Goal: Answer question/provide support: Share knowledge or assist other users

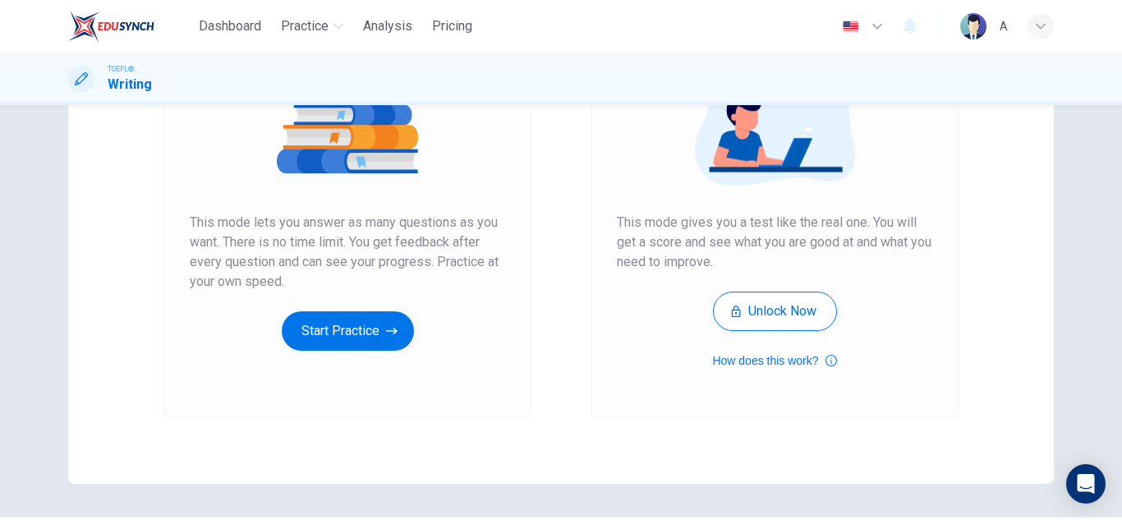
scroll to position [274, 0]
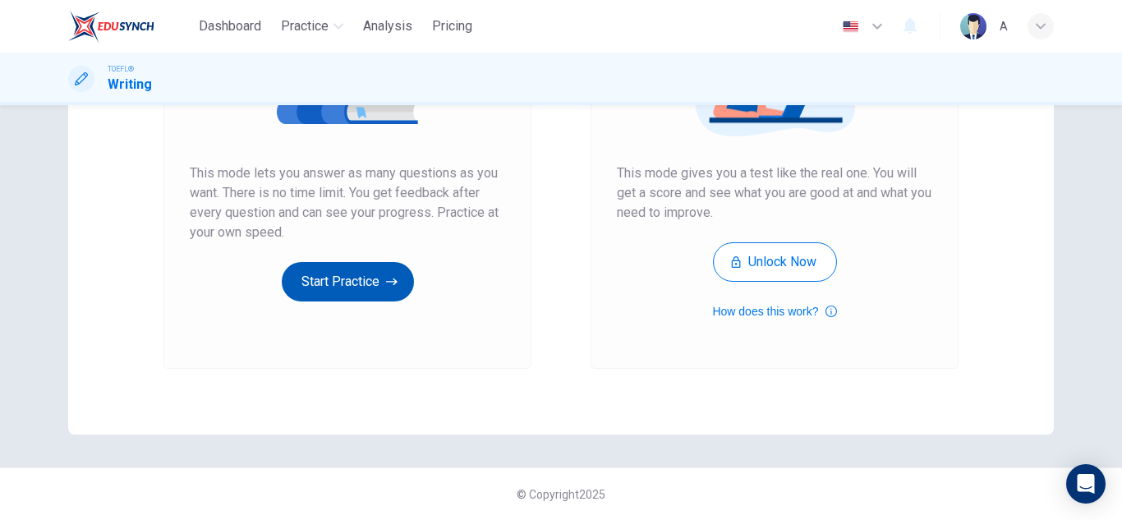
click at [390, 283] on icon "button" at bounding box center [392, 282] width 12 height 16
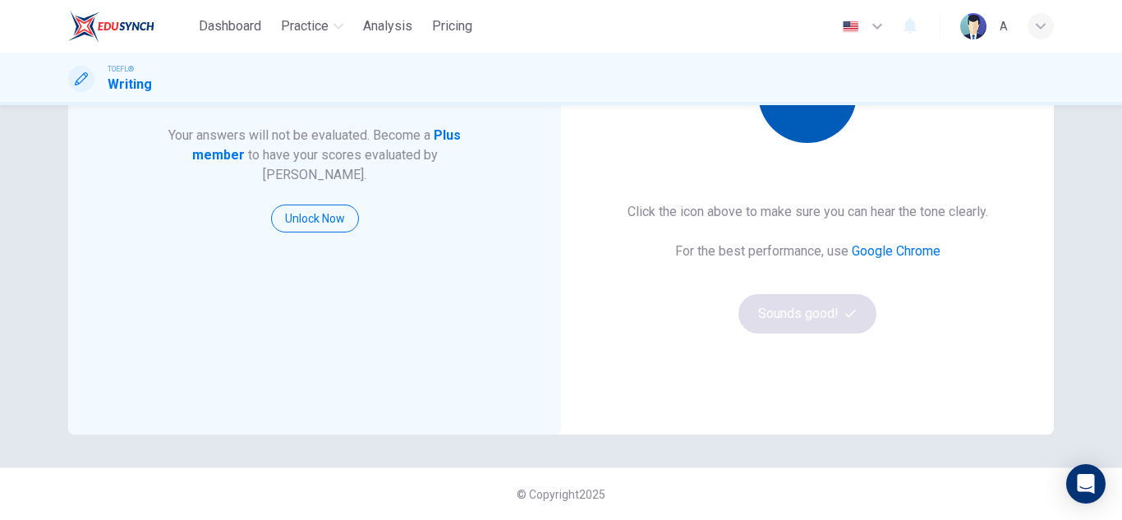
click at [787, 127] on button "button" at bounding box center [807, 93] width 99 height 99
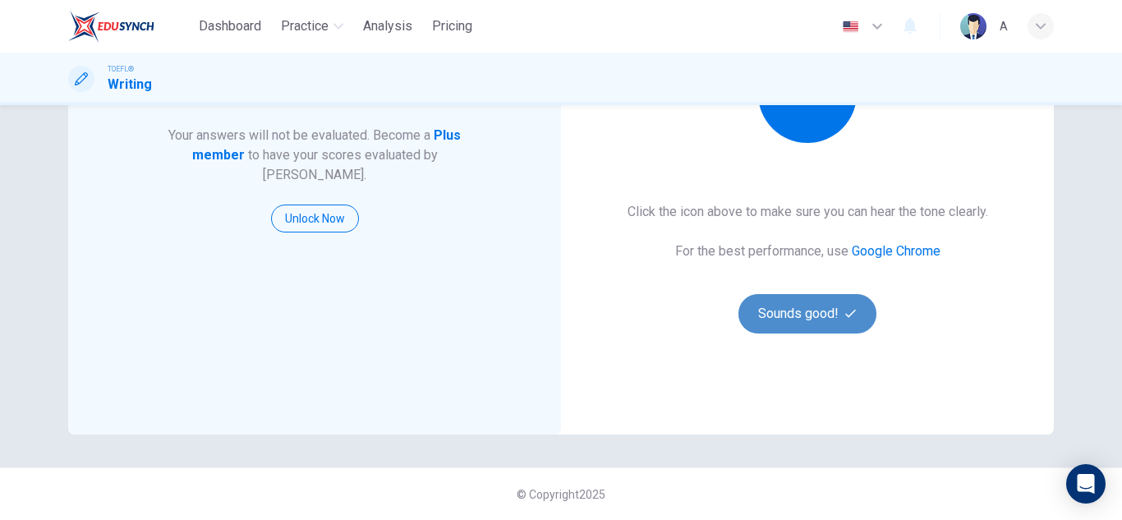
click at [794, 307] on button "Sounds good!" at bounding box center [808, 313] width 138 height 39
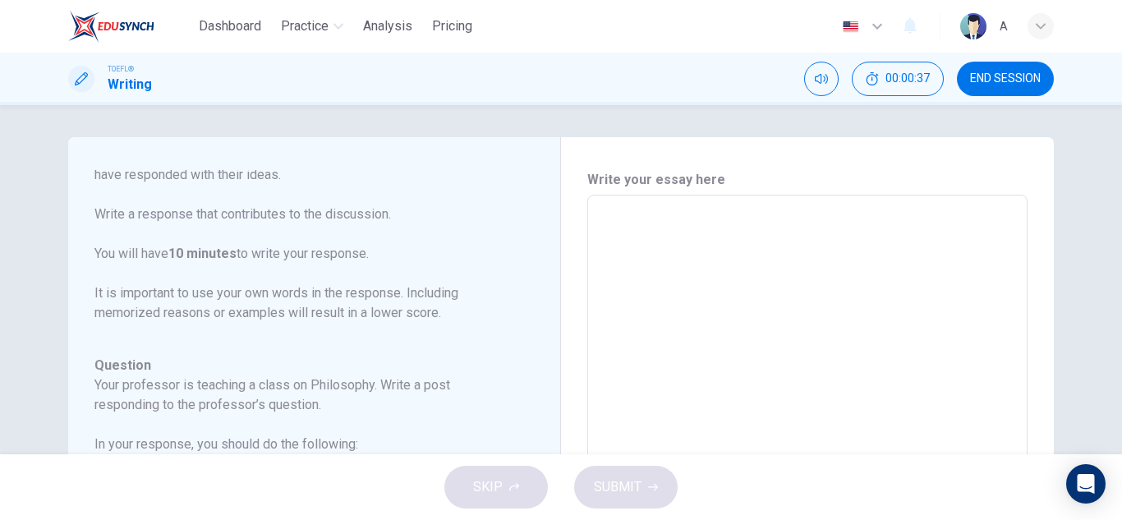
scroll to position [0, 0]
click at [864, 223] on textarea at bounding box center [807, 471] width 417 height 522
type textarea "P"
type textarea "x"
type textarea "Pe"
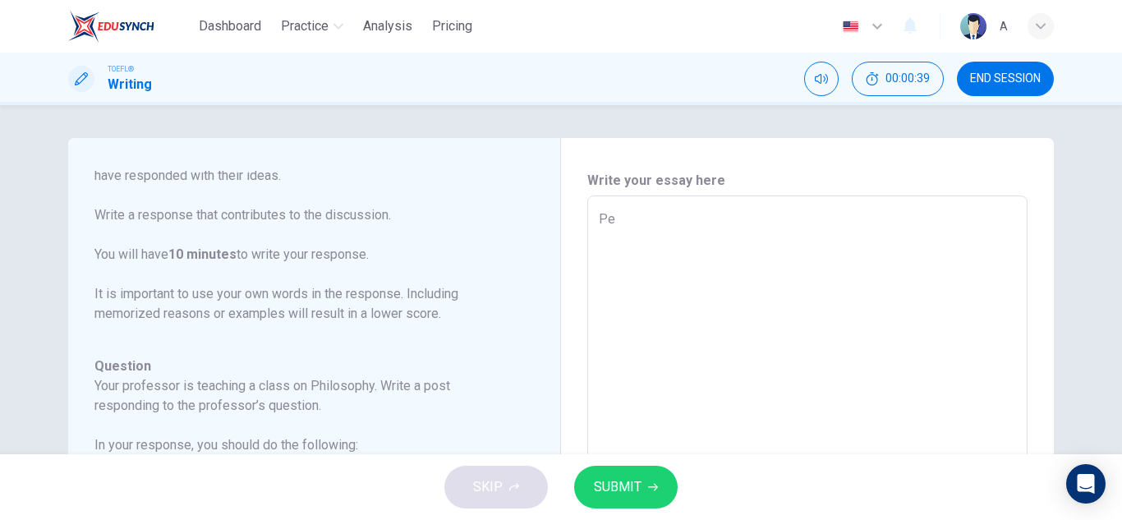
type textarea "x"
type textarea "Per"
type textarea "x"
type textarea "Pers"
type textarea "x"
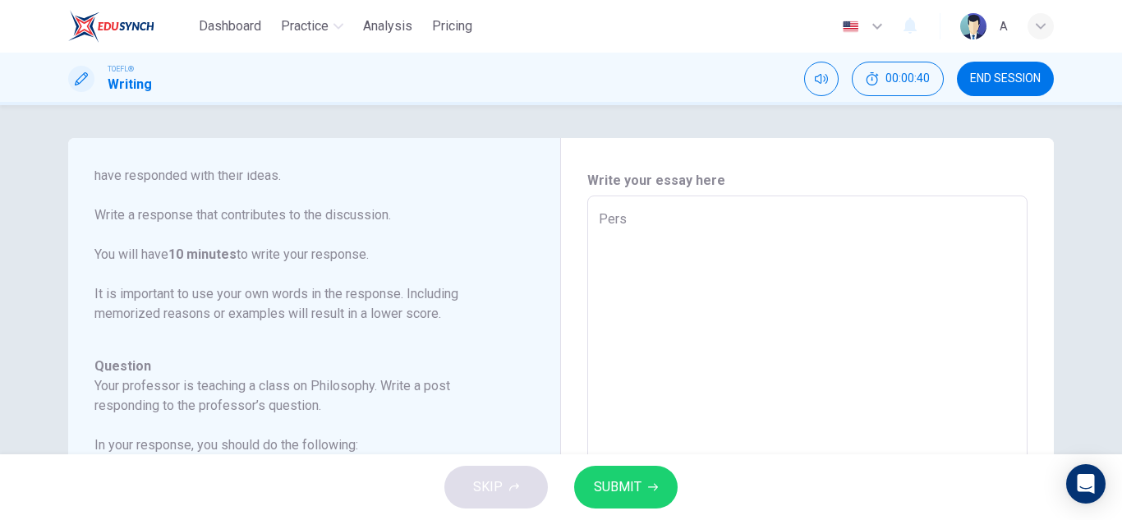
type textarea "Per"
type textarea "x"
type textarea "P"
type textarea "x"
type textarea "T"
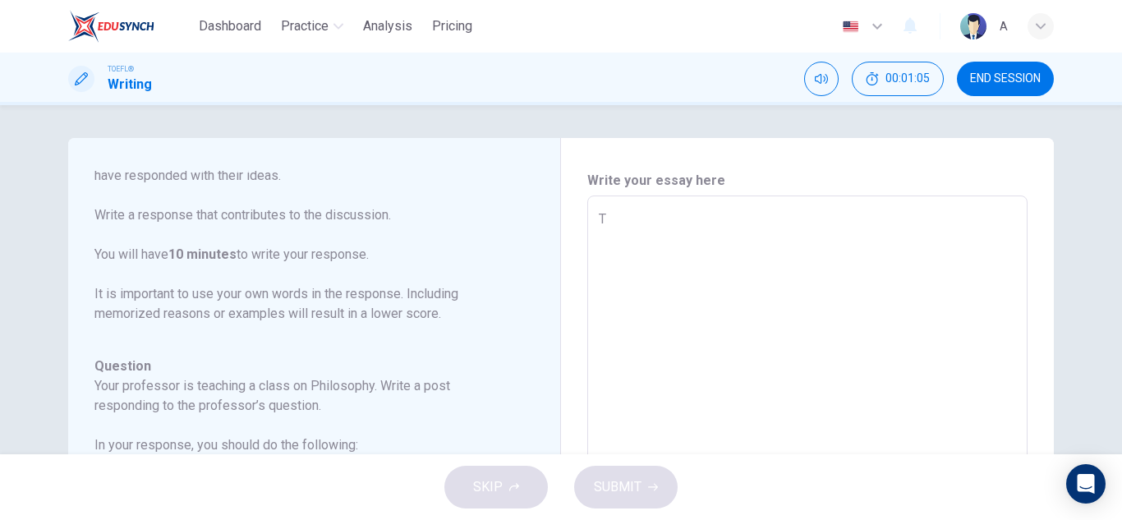
type textarea "x"
type textarea "Th"
type textarea "x"
type textarea "Thi"
type textarea "x"
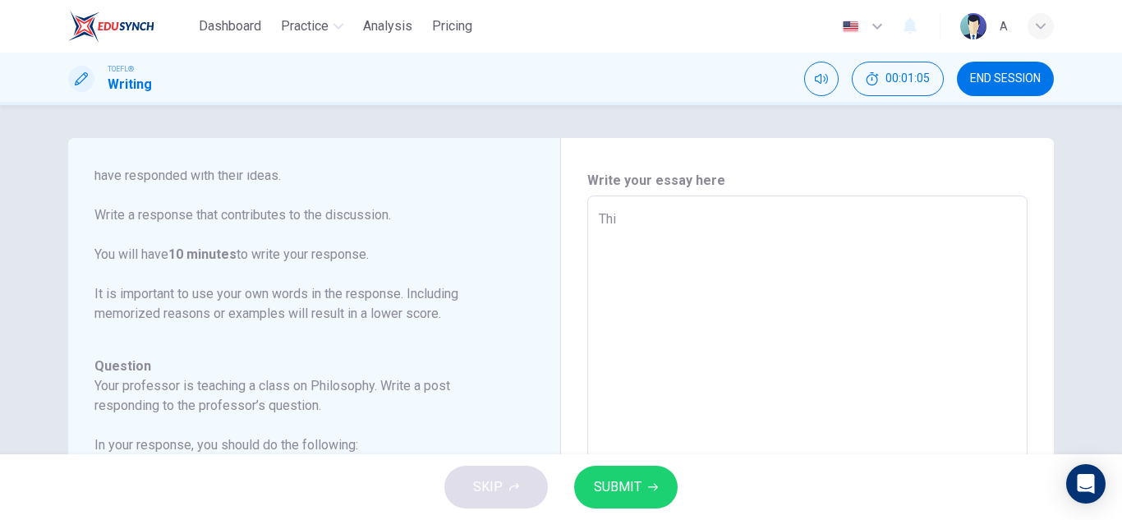
type textarea "This"
type textarea "x"
type textarea "This"
type textarea "x"
type textarea "This i"
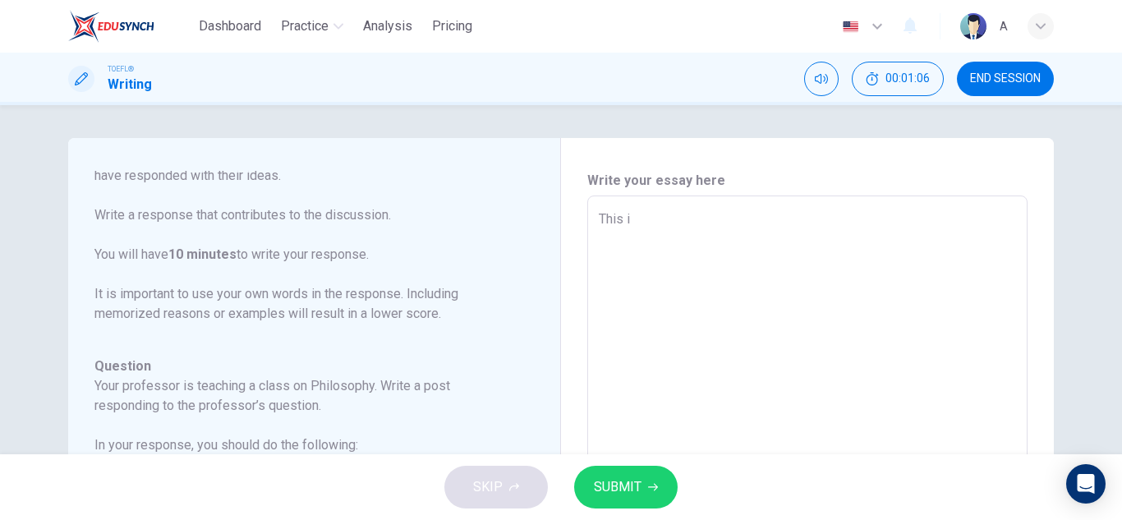
type textarea "x"
type textarea "This is"
type textarea "x"
type textarea "This is"
type textarea "x"
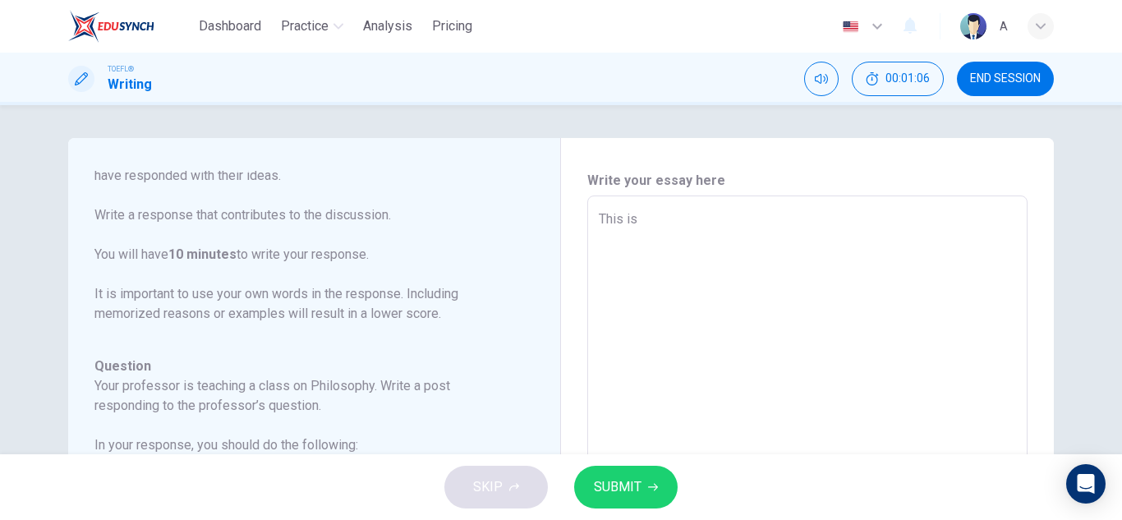
type textarea "This is a"
type textarea "x"
type textarea "This is a"
type textarea "x"
type textarea "This is a q"
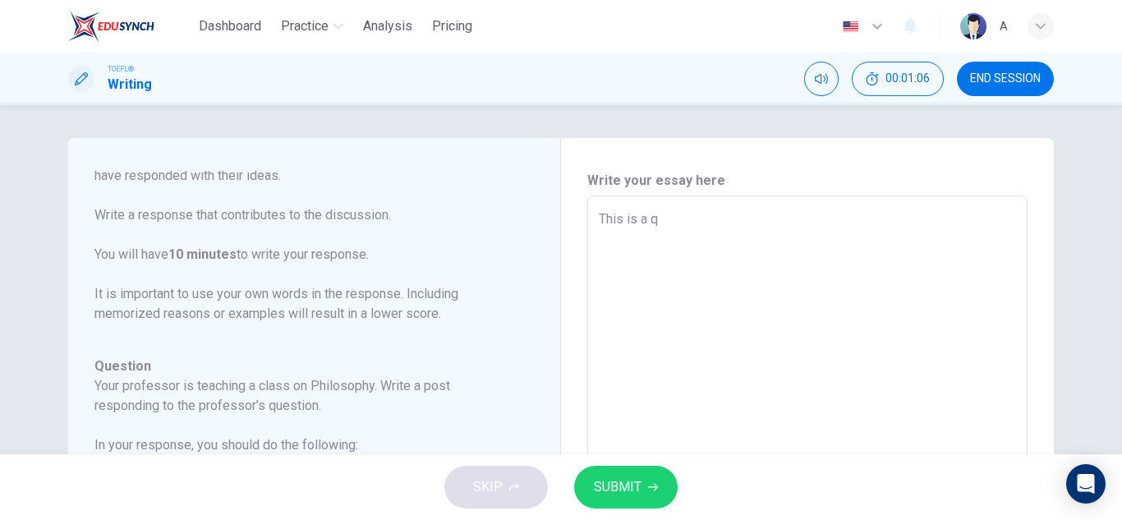
type textarea "x"
type textarea "This is a qu"
type textarea "x"
type textarea "This is a qui"
type textarea "x"
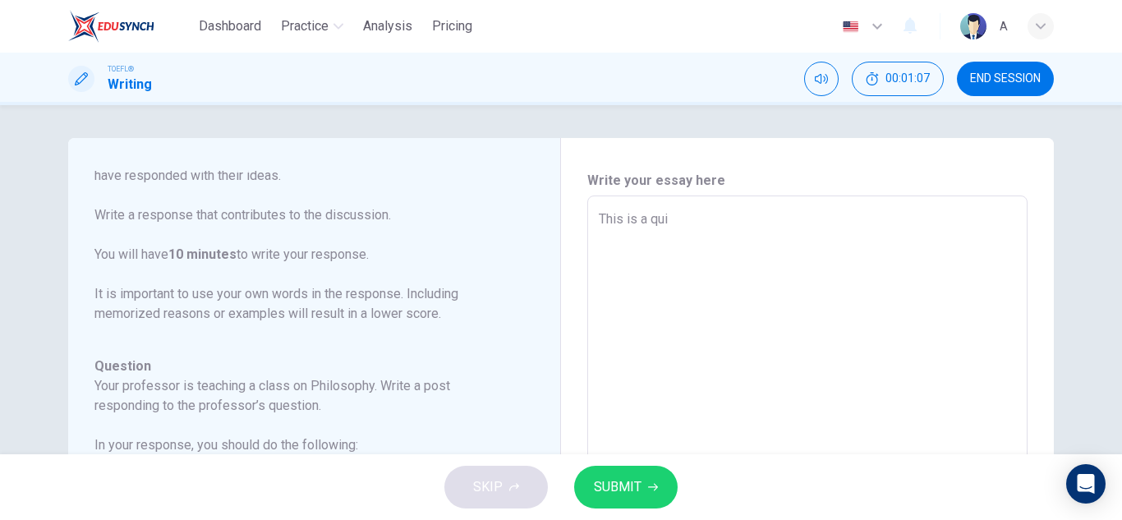
type textarea "This is a quie"
type textarea "x"
type textarea "This is a quiet"
type textarea "x"
type textarea "This is a quiet"
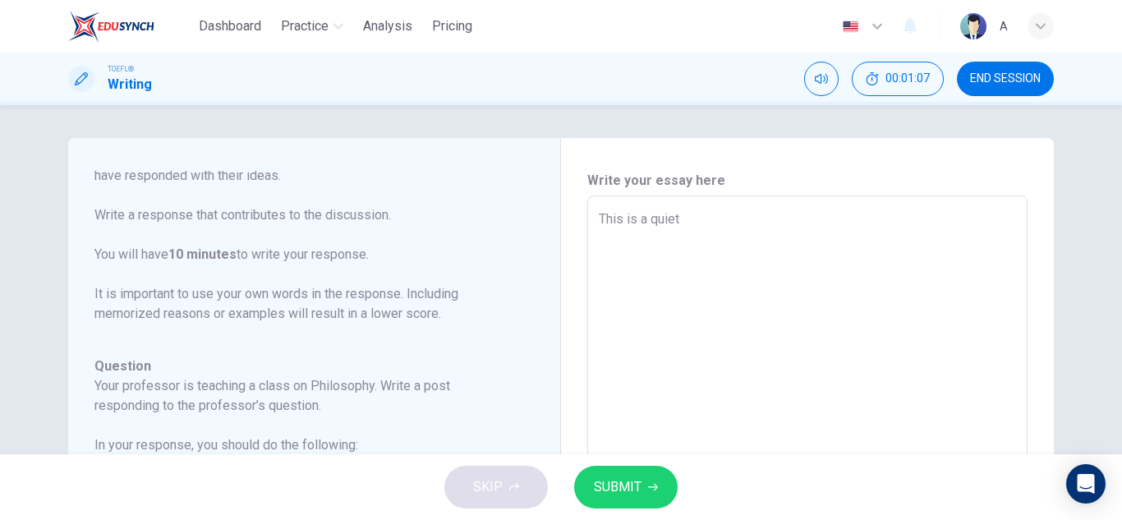
type textarea "x"
type textarea "This is a quiet c"
type textarea "x"
type textarea "This is a quiet"
type textarea "x"
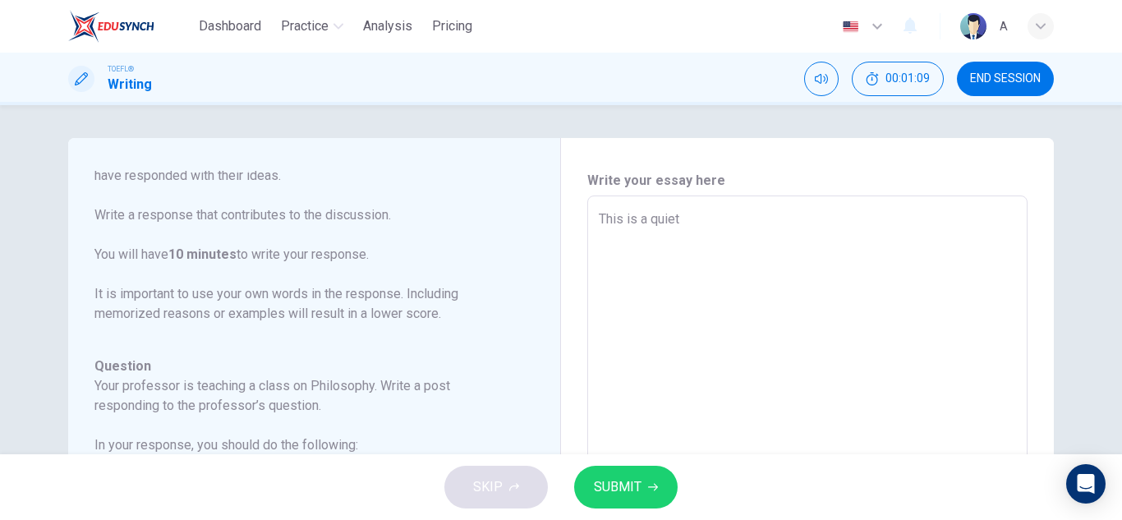
type textarea "This is a quiet"
type textarea "x"
type textarea "This is a qui"
type textarea "x"
type textarea "This is a"
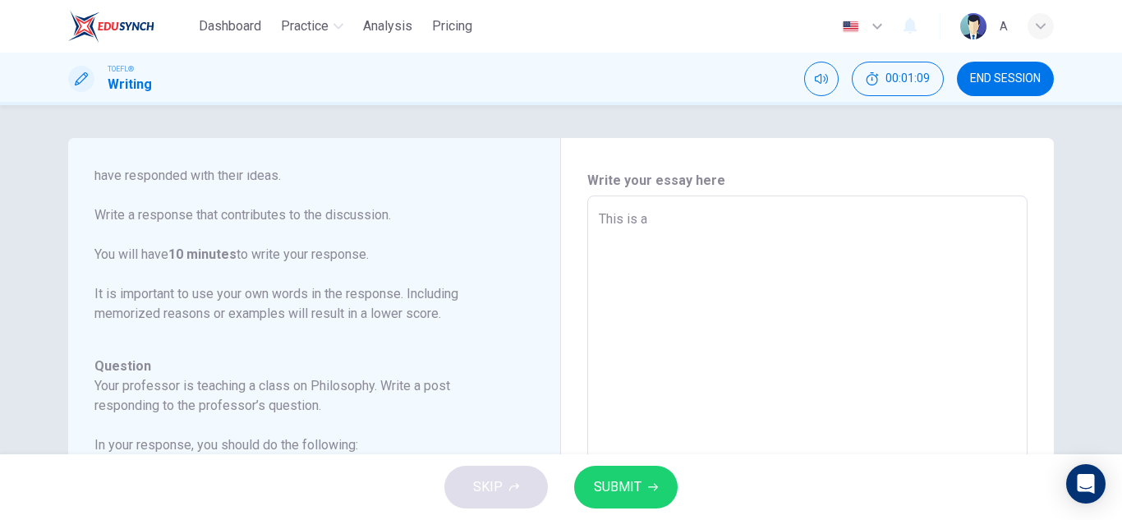
type textarea "x"
type textarea "This is a c"
type textarea "x"
type textarea "This is a ch"
type textarea "x"
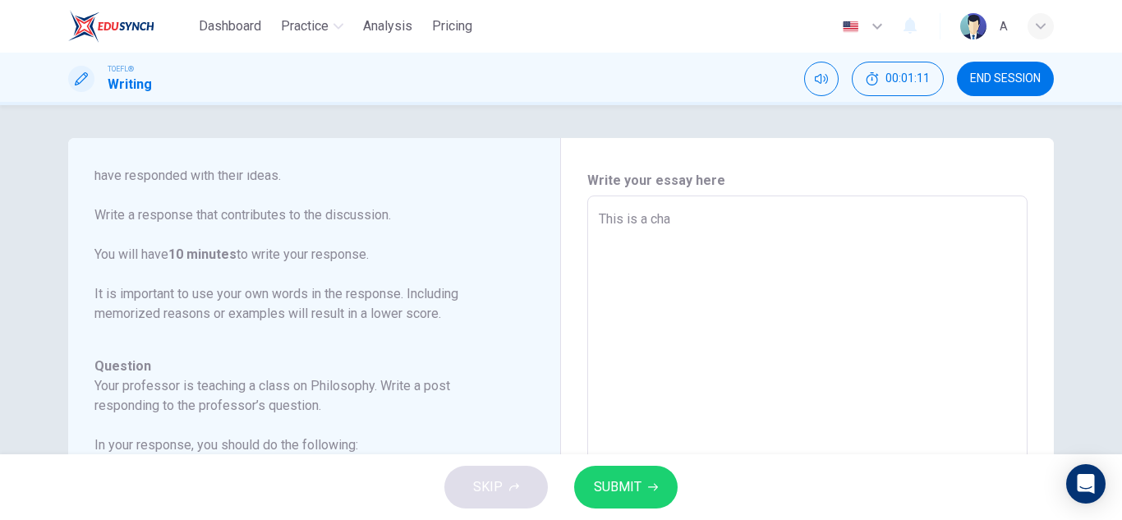
type textarea "This is a chal"
type textarea "x"
type textarea "This is a chall"
type textarea "x"
type textarea "This is a challe"
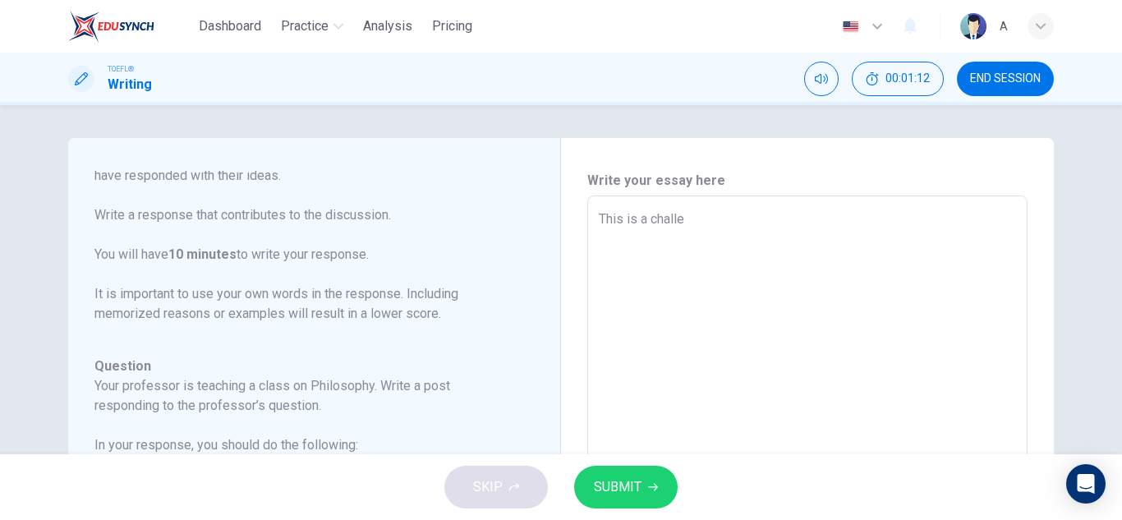
type textarea "x"
type textarea "This is a challen"
type textarea "x"
type textarea "This is a challeng"
type textarea "x"
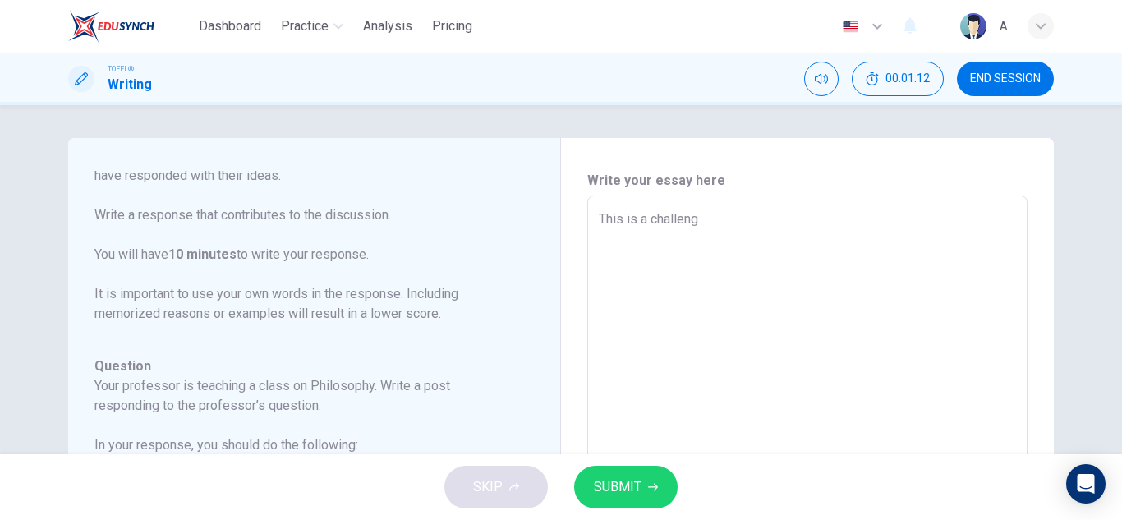
type textarea "This is a challengi"
type textarea "x"
type textarea "This is a challengic"
type textarea "x"
type textarea "This is a challengic"
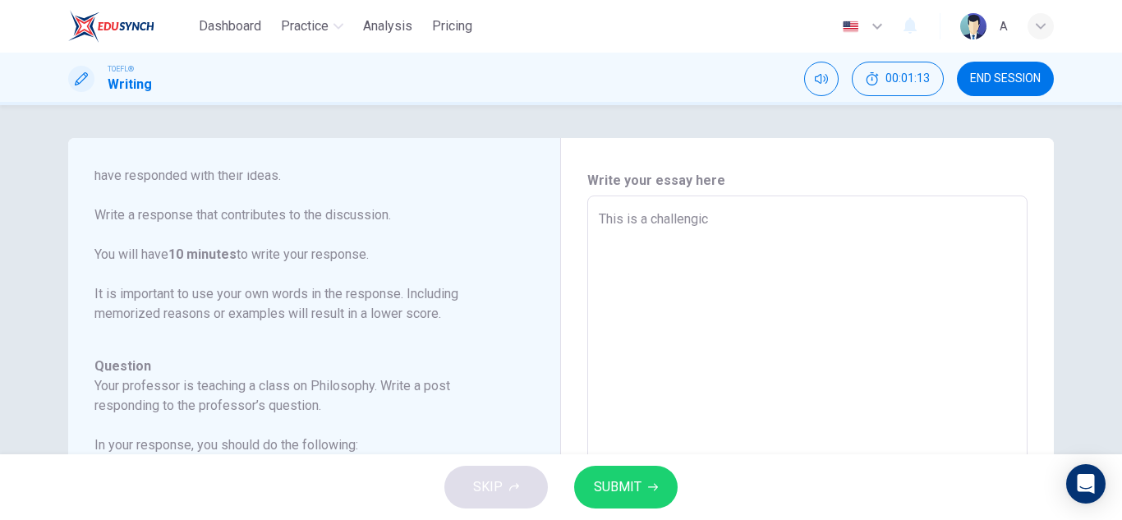
type textarea "x"
type textarea "This is a challengic t"
type textarea "x"
type textarea "This is a challengic to"
type textarea "x"
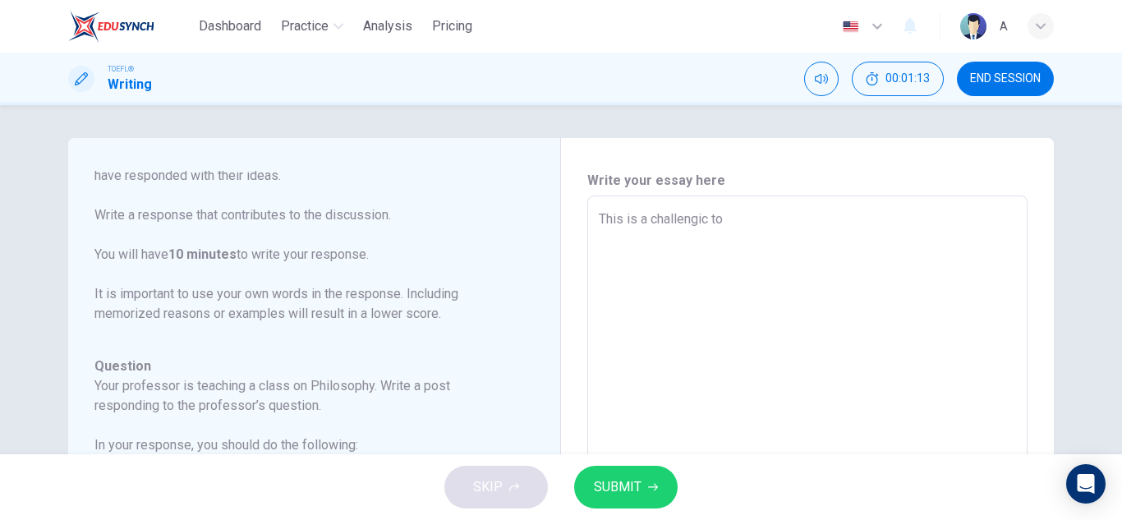
type textarea "This is a challengic top"
type textarea "x"
type textarea "This is a challengic topi"
type textarea "x"
type textarea "This is a challengic topic"
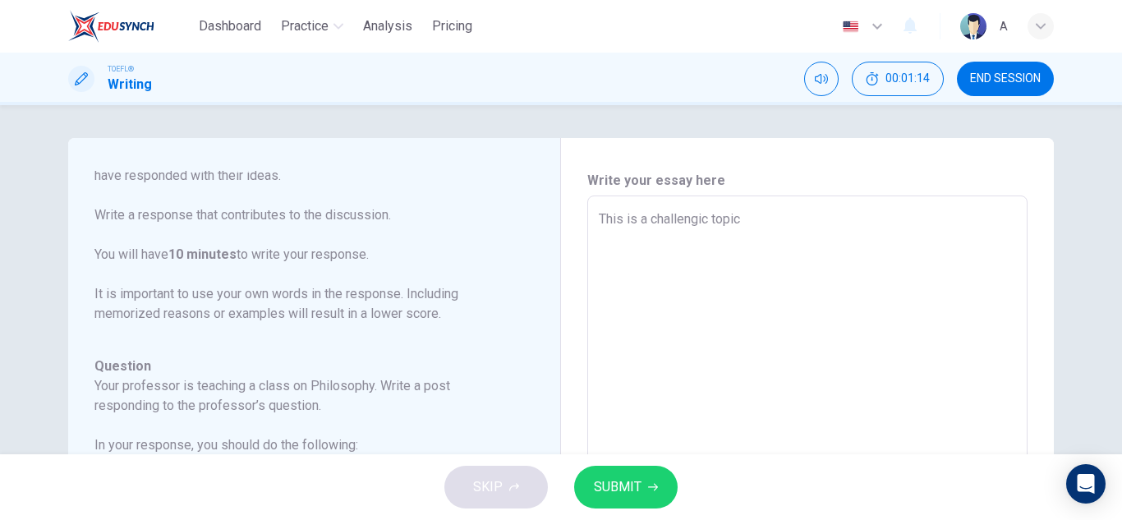
type textarea "x"
type textarea "This is a challengic topic,"
type textarea "x"
type textarea "This is a challengic topic,"
type textarea "x"
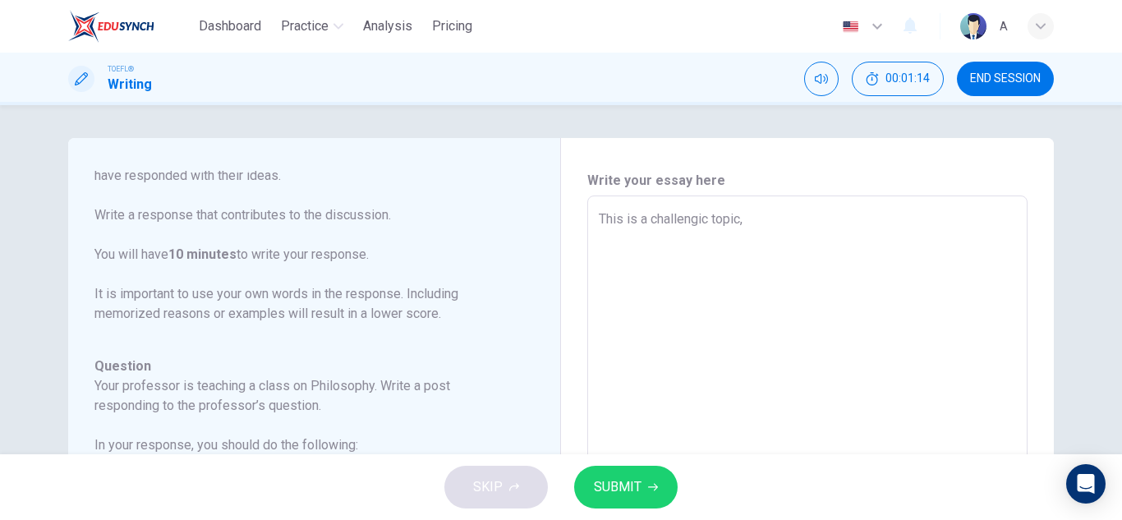
type textarea "This is a challengic topic, b"
type textarea "x"
type textarea "This is a challengic topic, bu"
type textarea "x"
type textarea "This is a challengic topic, but"
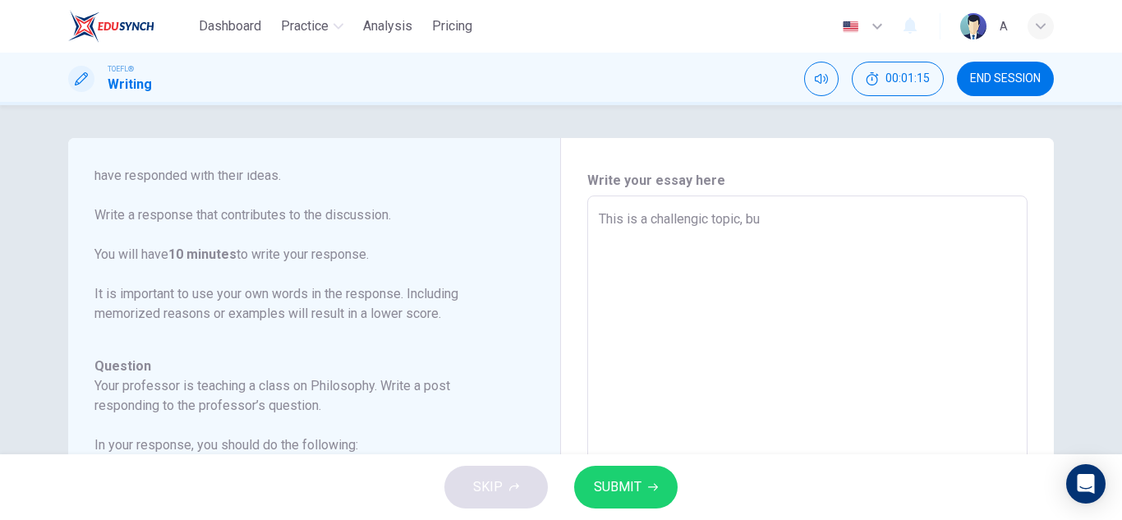
type textarea "x"
type textarea "This is a challengic topic, but"
type textarea "x"
type textarea "This is a challengic topic, but m"
type textarea "x"
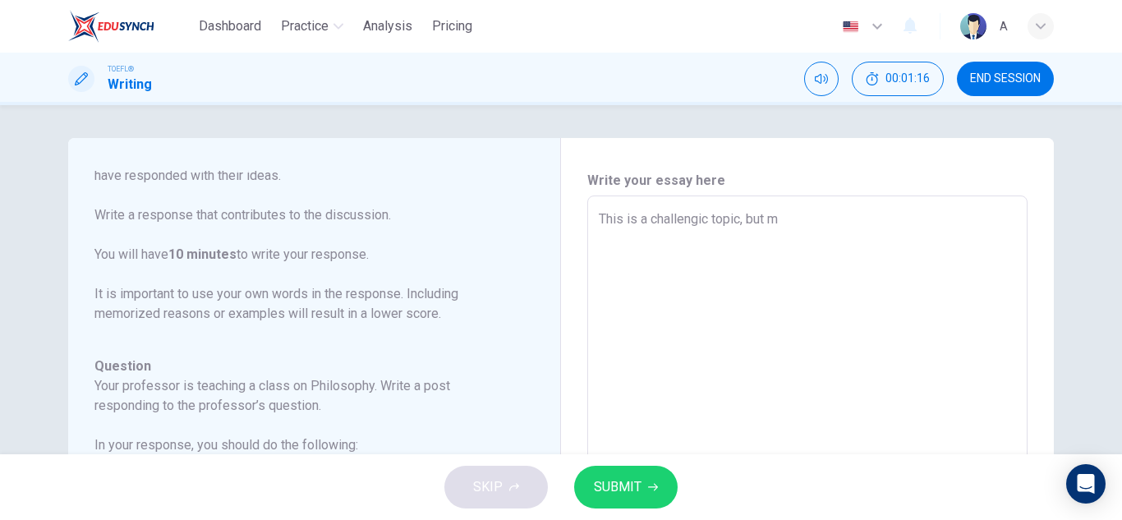
type textarea "This is a challengic topic, but my"
type textarea "x"
type textarea "This is a challengic topic, but my"
type textarea "x"
type textarea "This is a challengic topic, but my o"
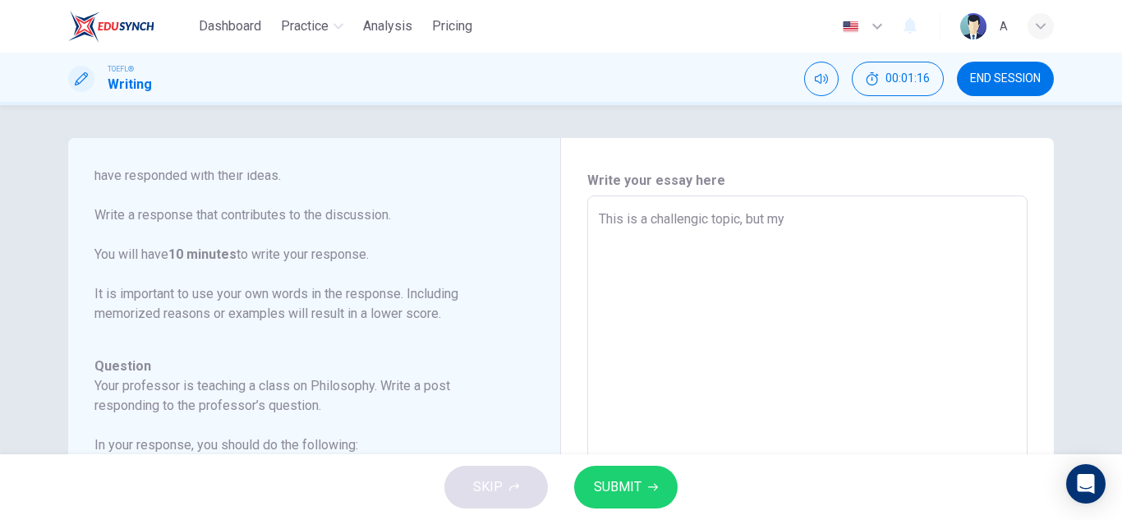
type textarea "x"
type textarea "This is a challengic topic, but my ow"
type textarea "x"
type textarea "This is a challengic topic, but my own"
type textarea "x"
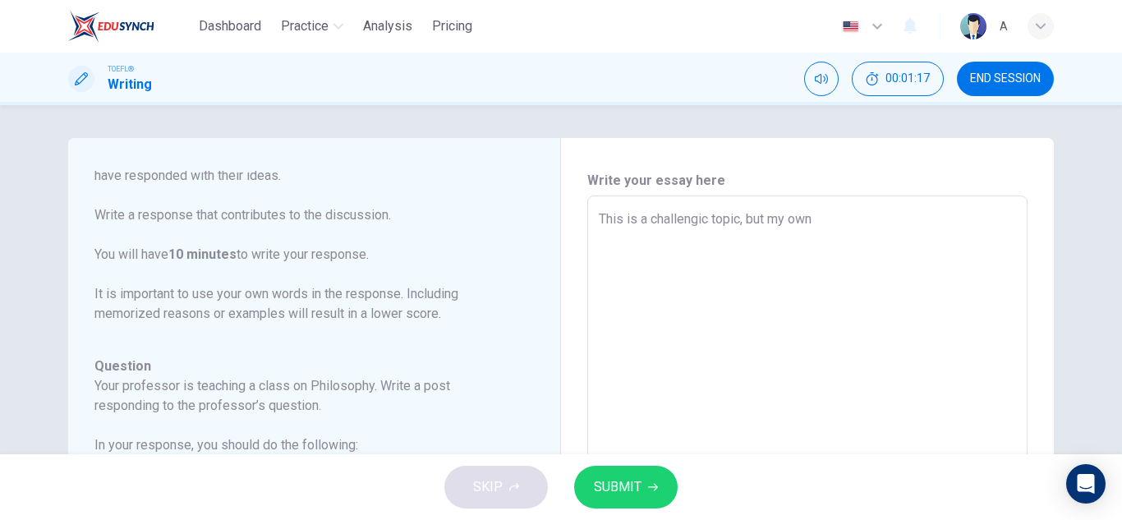
type textarea "This is a challengic topic, but my own"
type textarea "x"
type textarea "This is a challengic topic, but my own pe"
type textarea "x"
type textarea "This is a challengic topic, but my own per"
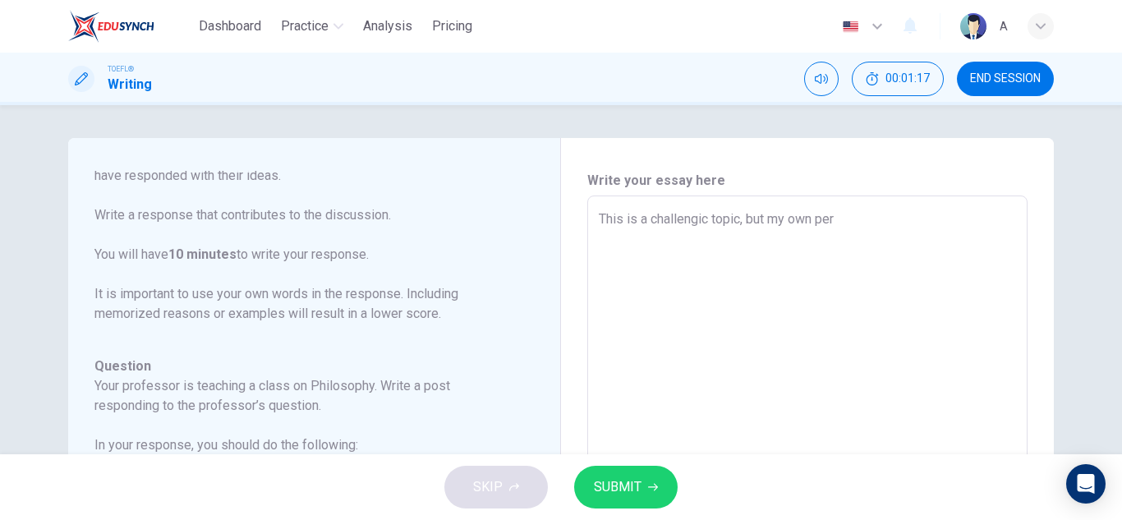
type textarea "x"
type textarea "This is a challengic topic, but my own pers"
type textarea "x"
type textarea "This is a challengic topic, but my own perso"
type textarea "x"
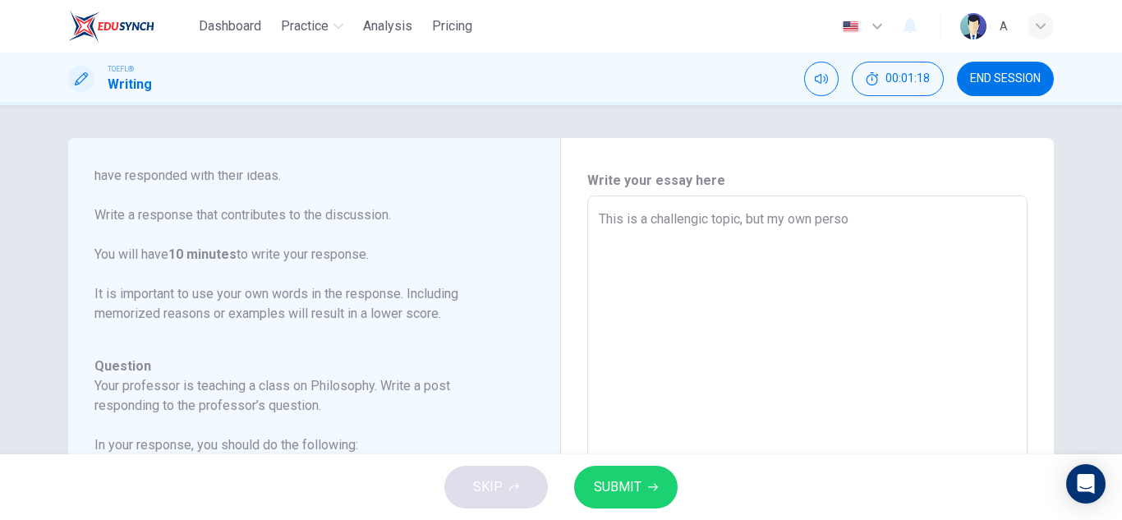
type textarea "This is a challengic topic, but my own person"
type textarea "x"
type textarea "This is a challengic topic, but my own persona"
type textarea "x"
type textarea "This is a challengic topic, but my own personab"
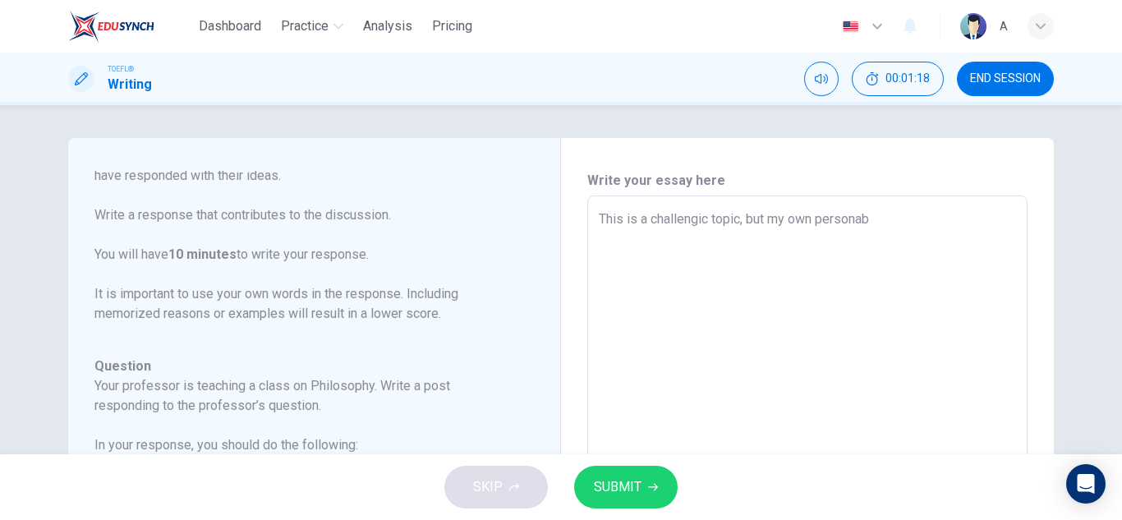
type textarea "x"
type textarea "This is a challengic topic, but my own persona"
type textarea "x"
type textarea "This is a challengic topic, but my own personal"
type textarea "x"
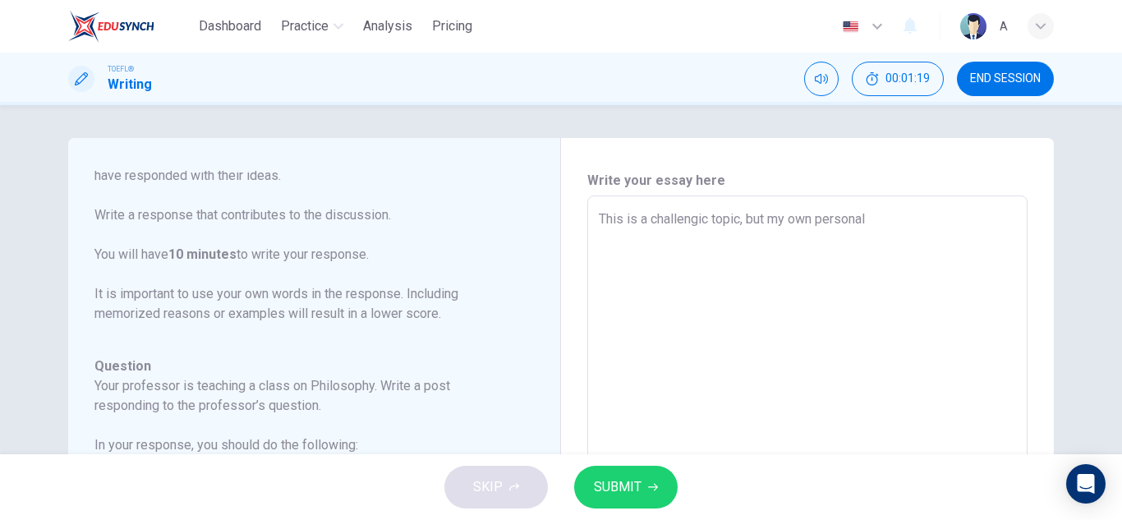
type textarea "This is a challengic topic, but my own personal"
type textarea "x"
type textarea "This is a challengic topic, but my own personal b"
type textarea "x"
type textarea "This is a challengic topic, but my own personal bi"
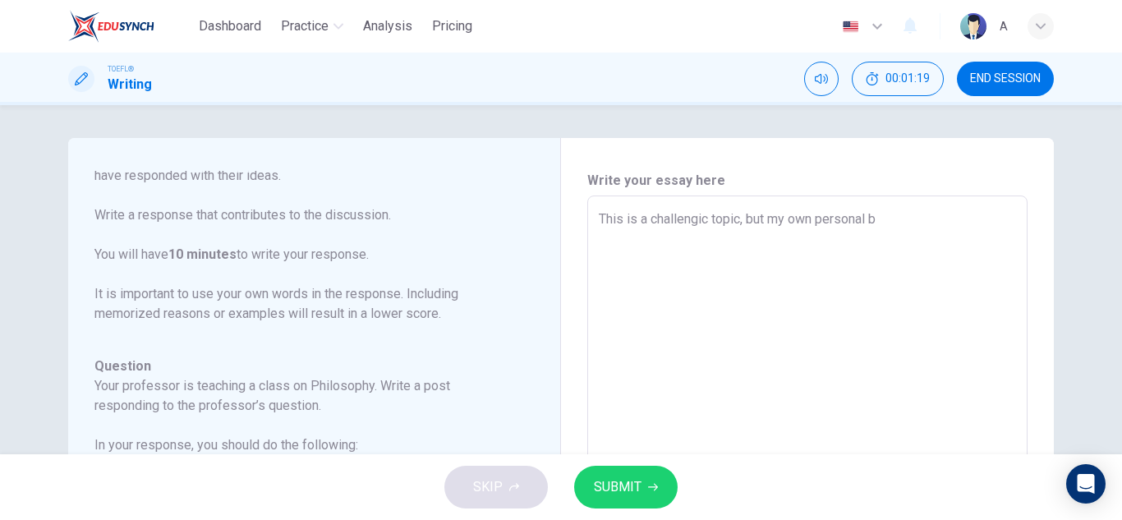
type textarea "x"
type textarea "This is a challengic topic, but my own personal bie"
type textarea "x"
type textarea "This is a challengic topic, but my own personal biel"
type textarea "x"
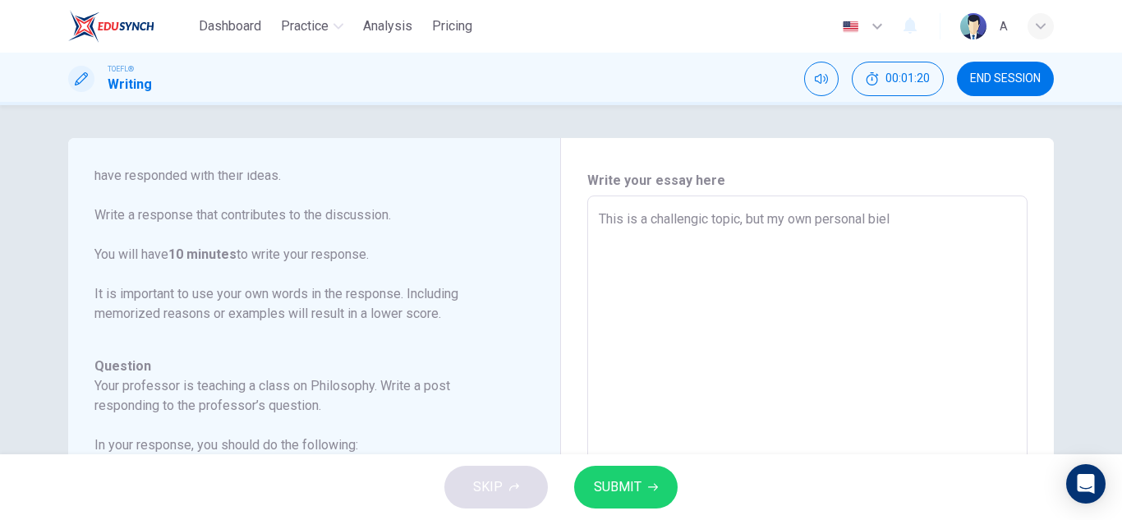
type textarea "This is a challengic topic, but my own personal [PERSON_NAME]"
type textarea "x"
type textarea "This is a challengic topic, but my own personal bielef"
type textarea "x"
type textarea "This is a challengic topic, but my own personal bielef"
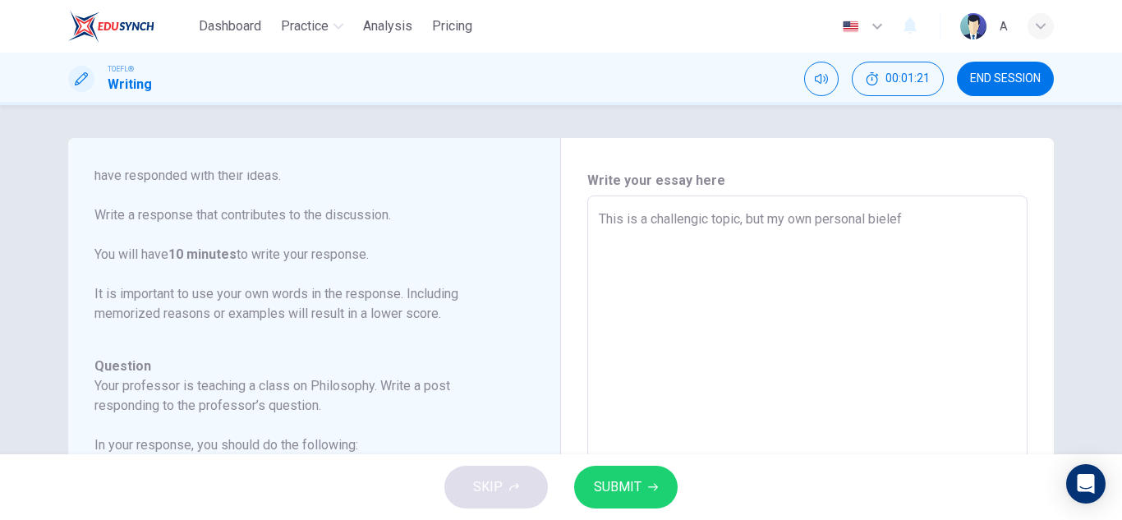
type textarea "x"
type textarea "This is a challengic topic, but my own personal bielef i"
type textarea "x"
type textarea "This is a challengic topic, but my own personal bielef is"
type textarea "x"
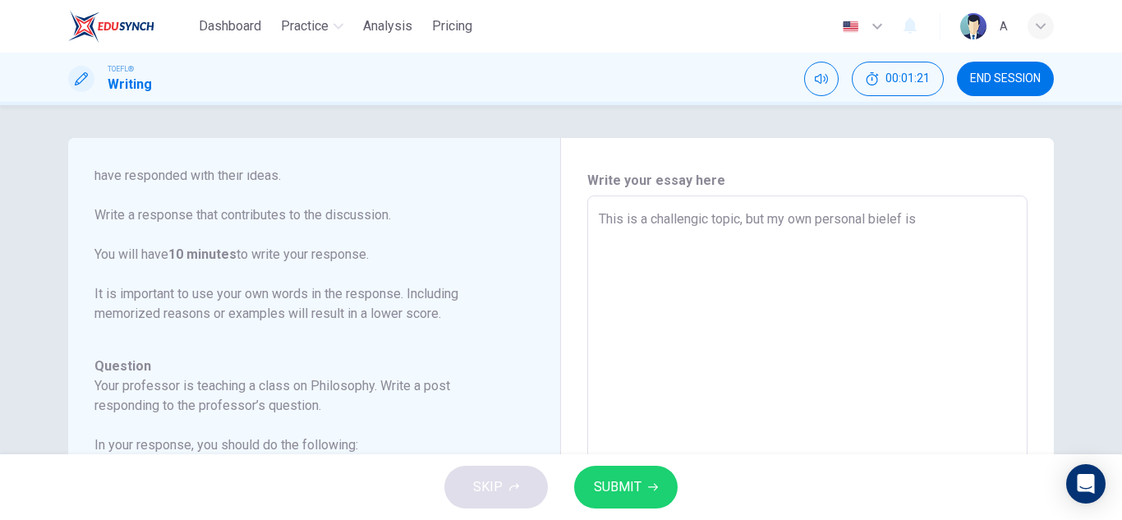
type textarea "This is a challengic topic, but my own personal bielef is"
type textarea "x"
type textarea "This is a challengic topic, but my own personal bielef is t"
type textarea "x"
type textarea "This is a challengic topic, but my own personal bielef is th"
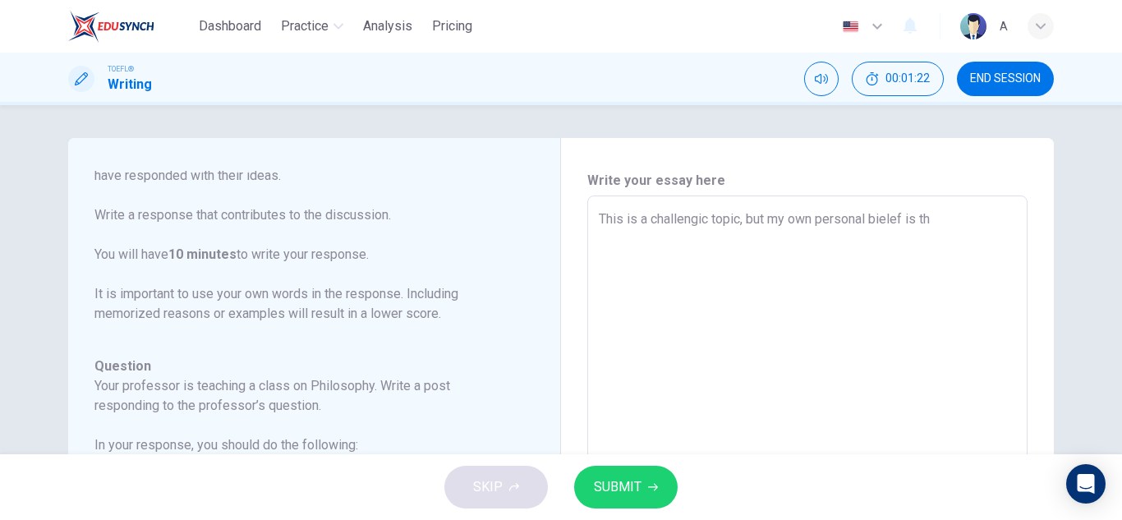
type textarea "x"
type textarea "This is a challengic topic, but my own personal bielef is tha"
type textarea "x"
type textarea "This is a challengic topic, but my own personal bielef is that"
type textarea "x"
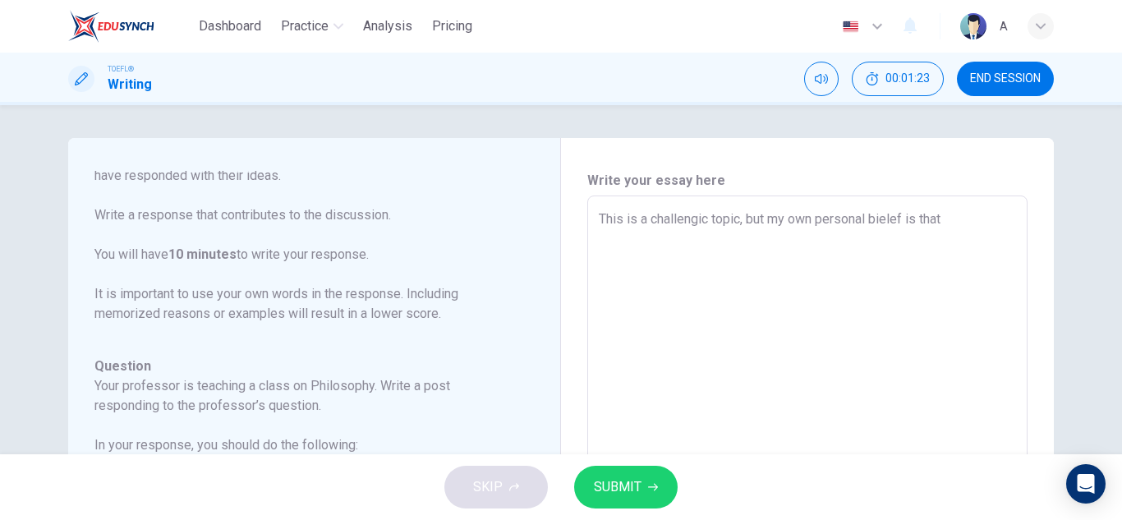
type textarea "This is a challengic topic, but my own personal bielef is tha"
type textarea "x"
type textarea "This is a challengic topic, but my own personal bielef i"
type textarea "x"
type textarea "This is a challengic topic, but my own personal [PERSON_NAME]"
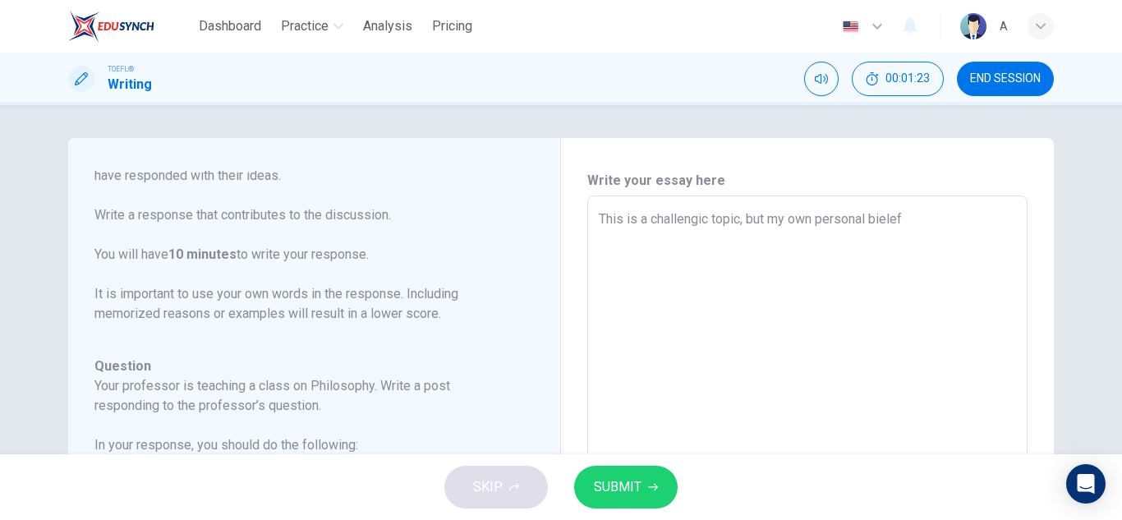
type textarea "x"
type textarea "This is a challengic topic, but my own personal bi"
type textarea "x"
type textarea "This is a challengic topic, but my own personal"
type textarea "x"
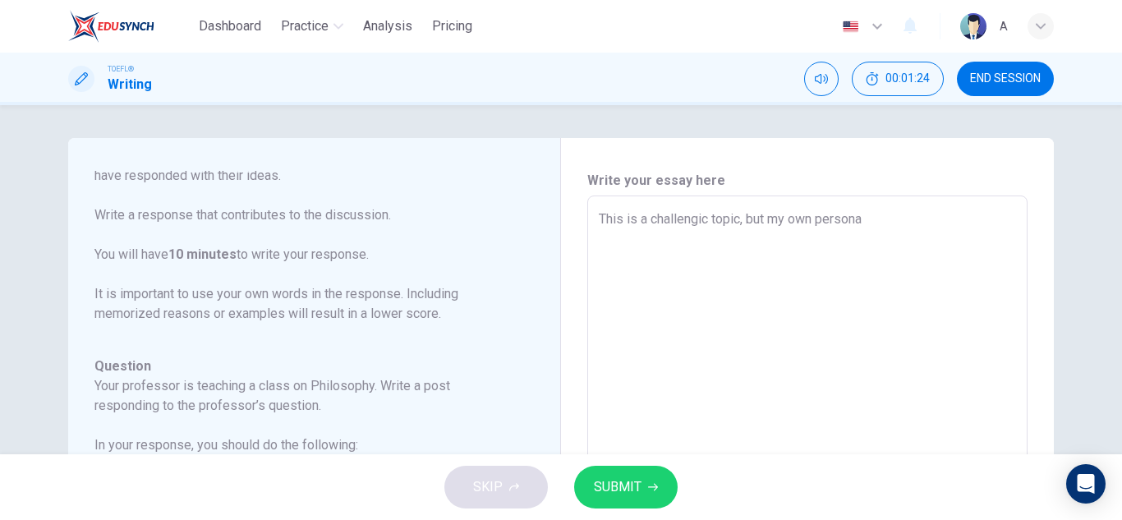
type textarea "This is a challengic topic, but my own person"
type textarea "x"
type textarea "This is a challengic topic, but my own perso"
type textarea "x"
type textarea "This is a challengic topic, but my own pers"
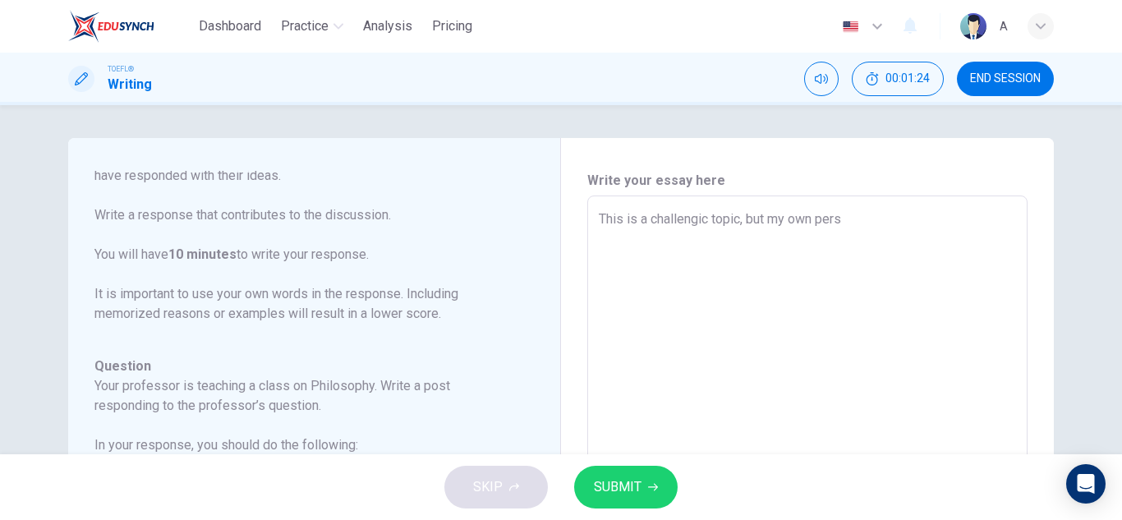
type textarea "x"
type textarea "This is a challengic topic, but my own per"
type textarea "x"
type textarea "This is a challengic topic, but my own pers"
type textarea "x"
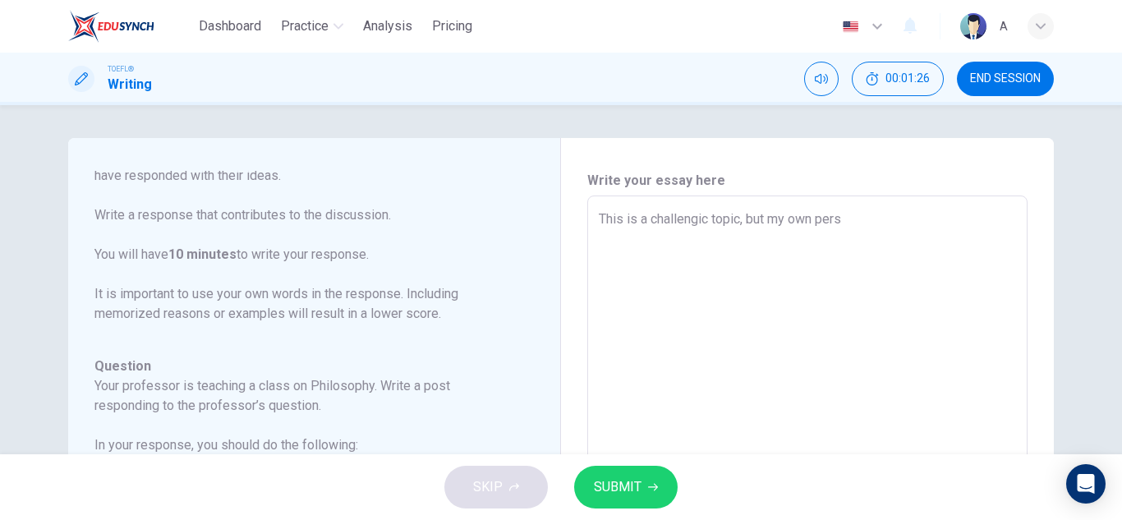
type textarea "This is a challengic topic, but my own perso"
type textarea "x"
type textarea "This is a challengic topic, but my own person"
type textarea "x"
type textarea "This is a challengic topic, but my own persona"
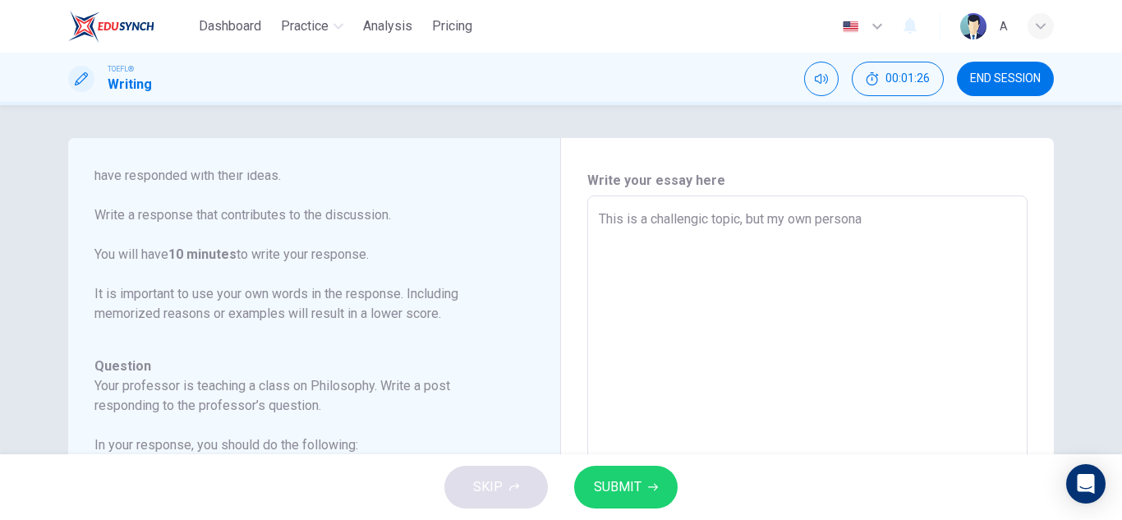
type textarea "x"
type textarea "This is a challengic topic, but my own personal"
type textarea "x"
type textarea "This is a challengic topic, but my own personal"
type textarea "x"
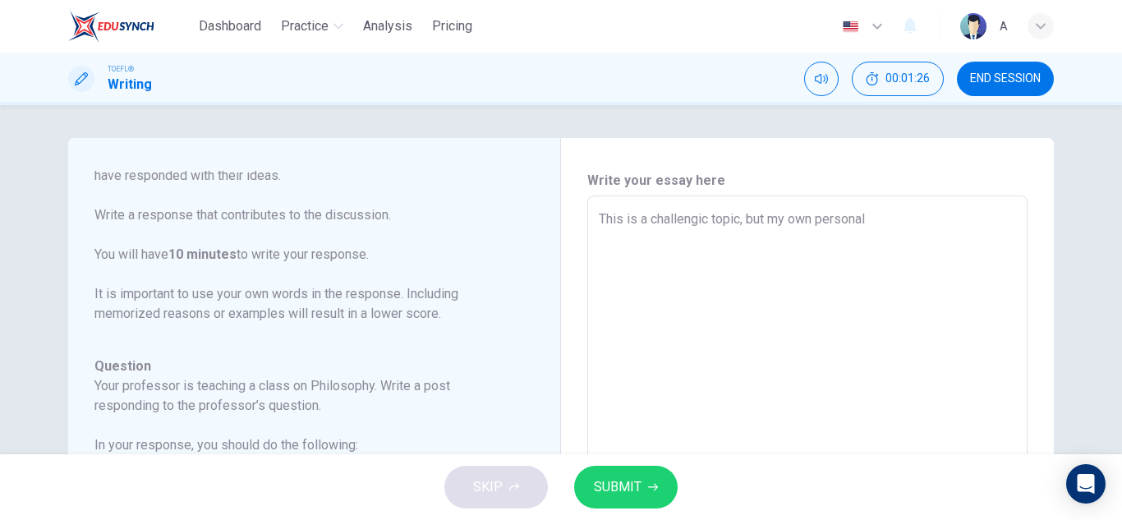
type textarea "This is a challengic topic, but my own personal b"
type textarea "x"
type textarea "This is a challengic topic, but my own personal bi"
type textarea "x"
type textarea "This is a challengic topic, but my own personal bie"
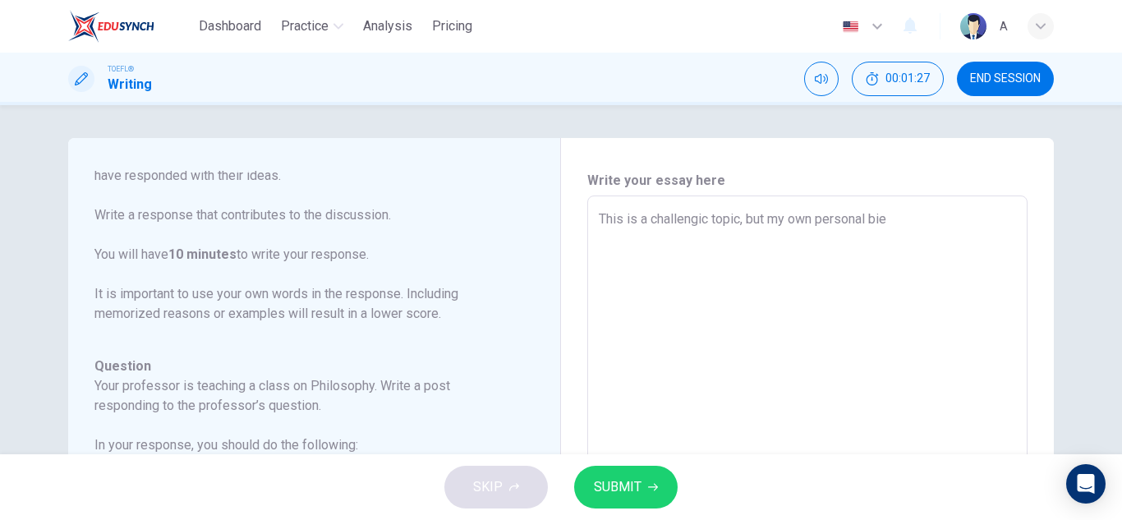
type textarea "x"
type textarea "This is a challengic topic, but my own personal biel"
type textarea "x"
type textarea "This is a challengic topic, but my own personal bieli"
type textarea "x"
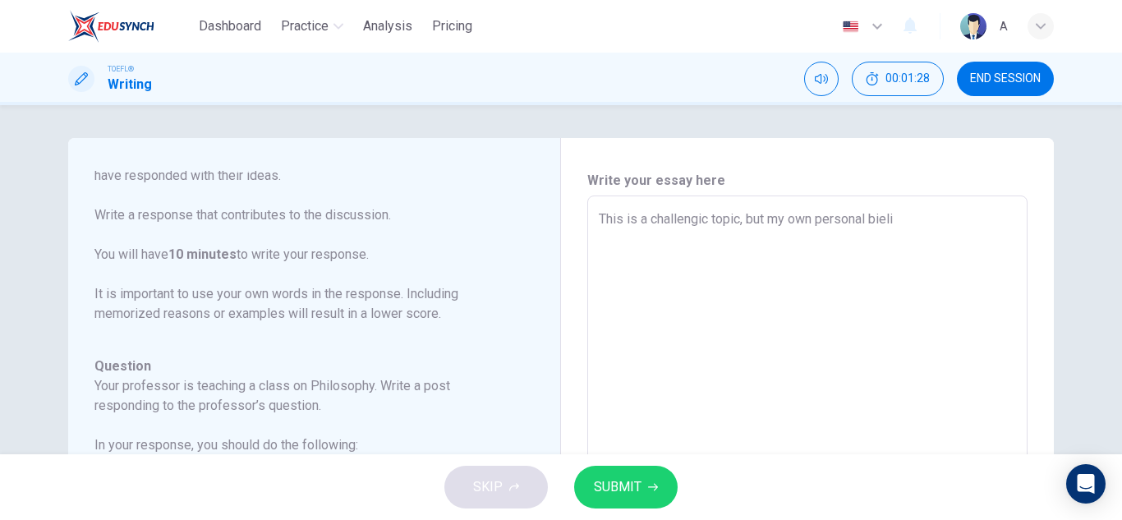
type textarea "This is a challengic topic, but my own personal bielie"
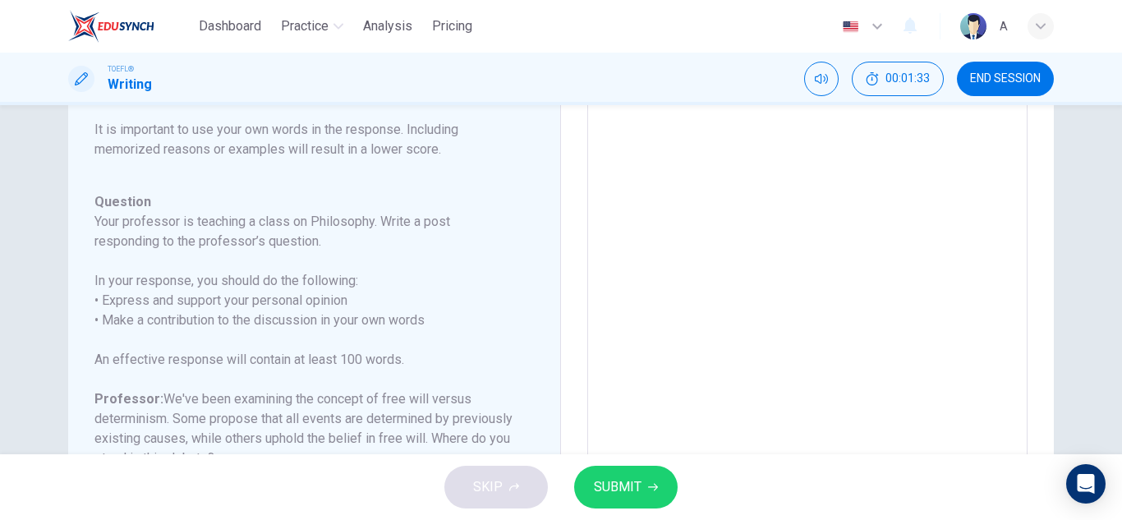
click at [360, 348] on div "Question Your professor is teaching a class on Philosophy. Write a post respond…" at bounding box center [304, 399] width 420 height 414
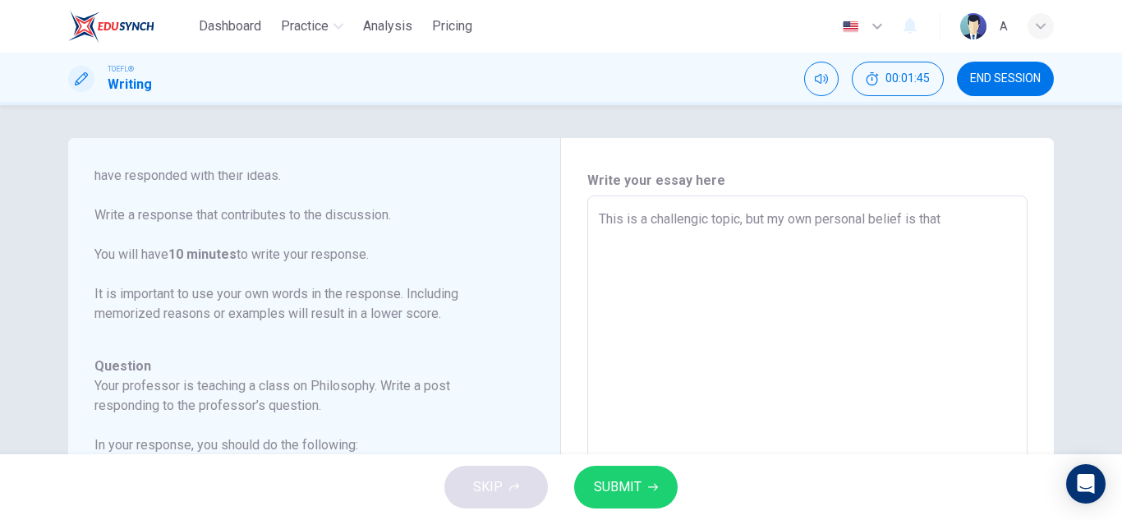
click at [970, 219] on textarea "This is a challengic topic, but my own personal belief is that" at bounding box center [807, 471] width 417 height 522
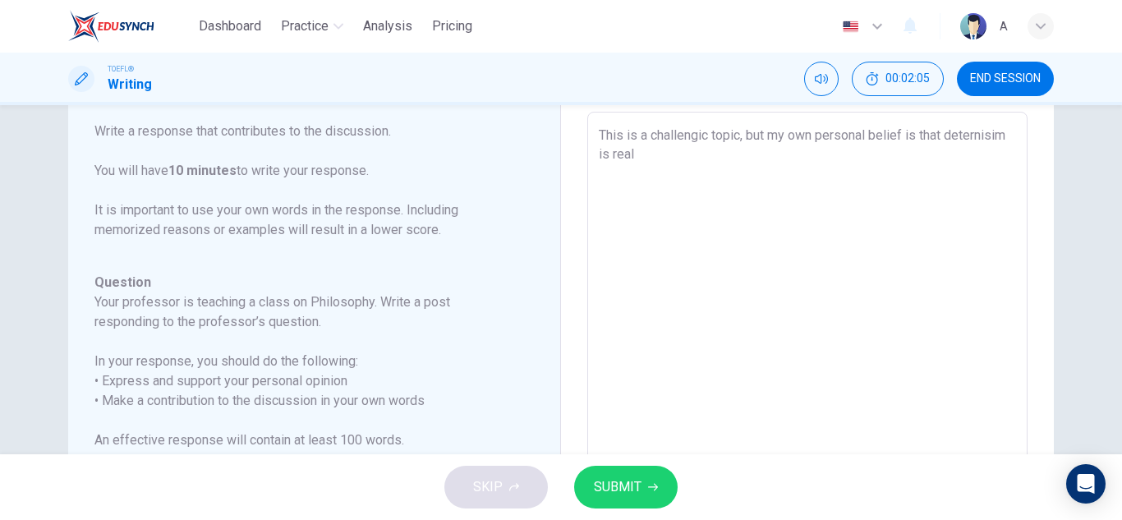
scroll to position [82, 0]
click at [625, 150] on textarea "This is a challengic topic, but my own personal belief is that deternisim is re…" at bounding box center [807, 388] width 417 height 522
click at [660, 151] on textarea "This is a challengic topic, but my own personal belief is that determinisim is …" at bounding box center [807, 388] width 417 height 522
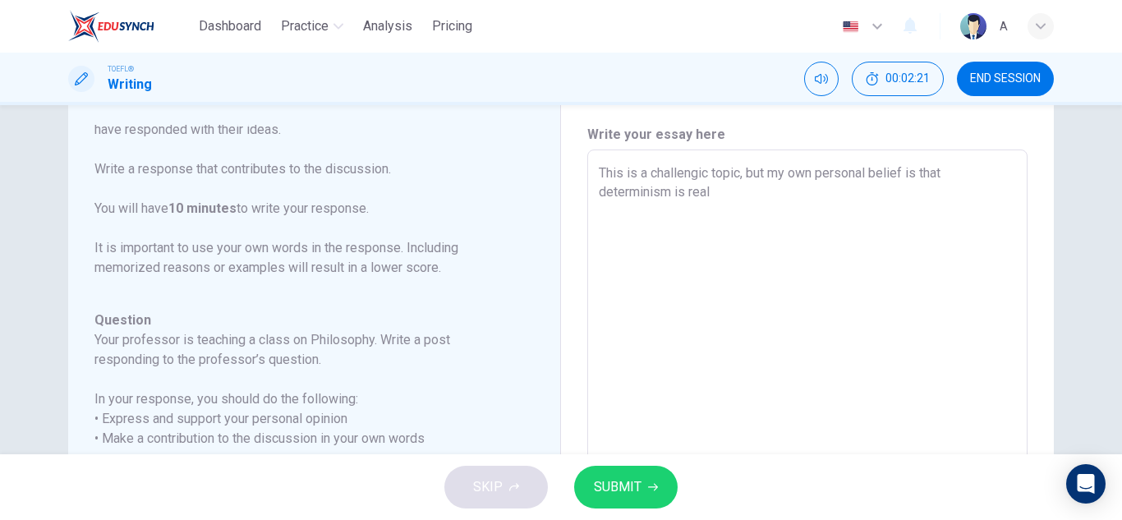
scroll to position [0, 0]
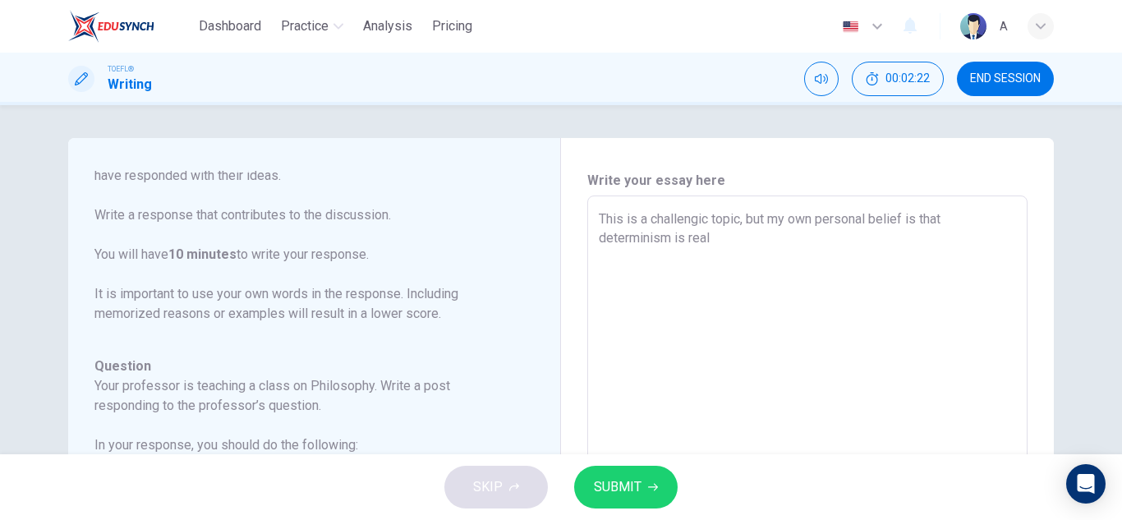
click at [818, 251] on textarea "This is a challengic topic, but my own personal belief is that determinism is r…" at bounding box center [807, 471] width 417 height 522
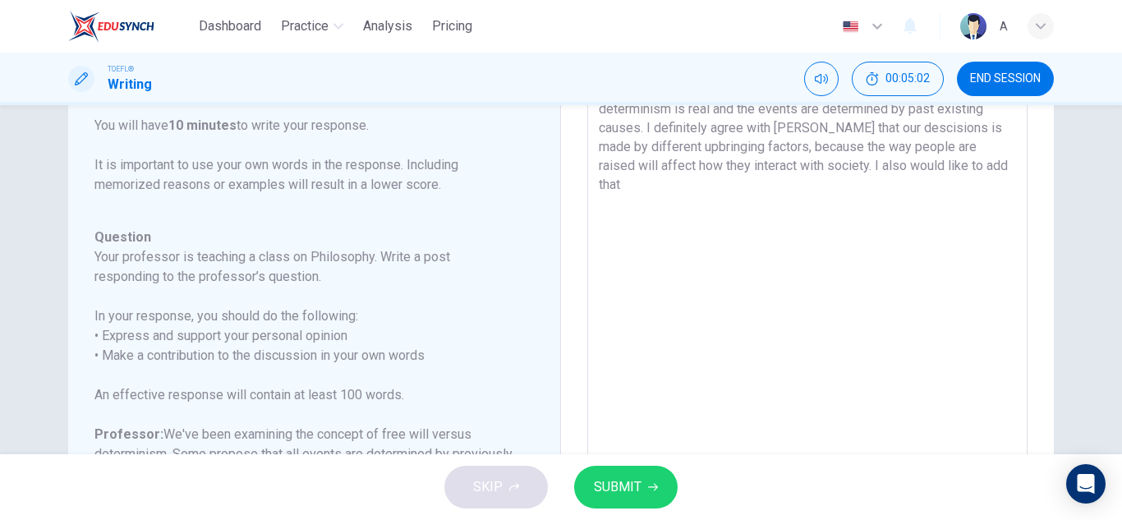
scroll to position [53, 0]
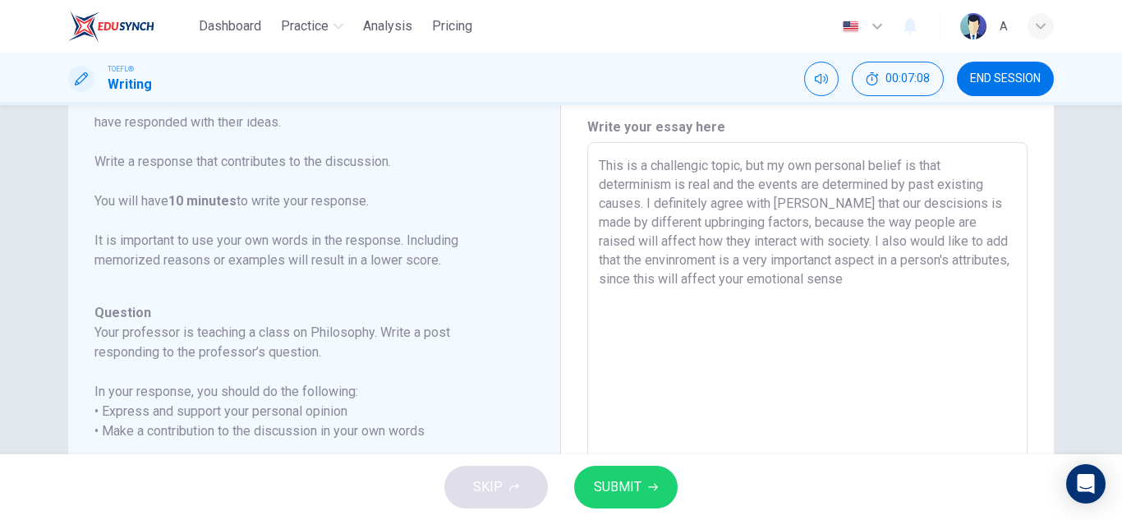
click at [615, 283] on textarea "This is a challengic topic, but my own personal belief is that determinism is r…" at bounding box center [807, 417] width 417 height 522
click at [902, 279] on textarea "This is a challengic topic, but my own personal belief is that determinism is r…" at bounding box center [807, 417] width 417 height 522
click at [622, 271] on textarea "This is a challengic topic, but my own personal belief is that determinism is r…" at bounding box center [807, 417] width 417 height 522
click at [780, 286] on textarea "This is a challengic topic, but my own personal belief is that determinism is r…" at bounding box center [807, 417] width 417 height 522
click at [788, 286] on textarea "This is a challengic topic, but my own personal belief is that determinism is r…" at bounding box center [807, 417] width 417 height 522
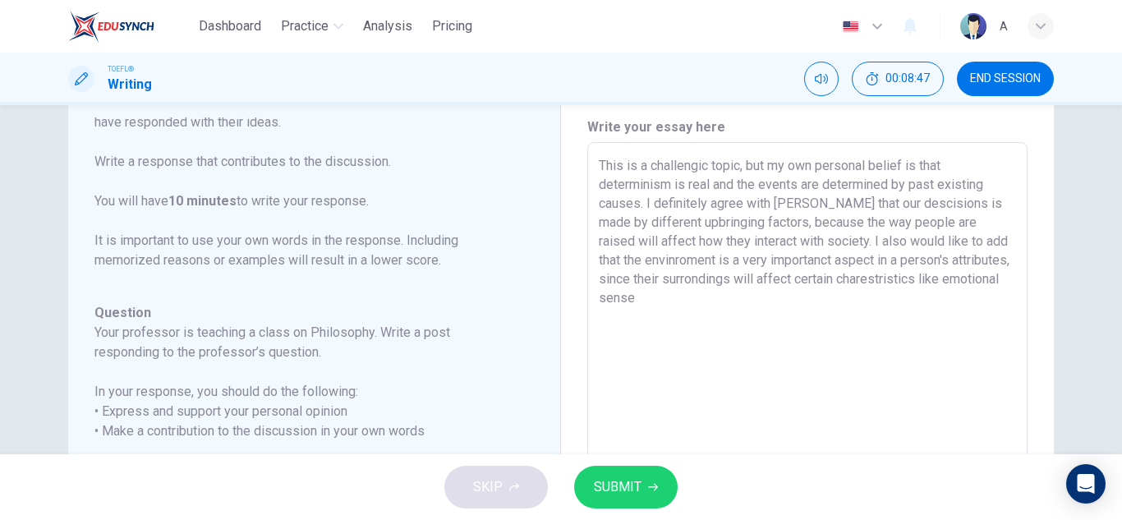
drag, startPoint x: 1016, startPoint y: 283, endPoint x: 1122, endPoint y: 111, distance: 201.4
click at [1017, 278] on div "This is a challengic topic, but my own personal belief is that determinism is r…" at bounding box center [807, 416] width 440 height 549
click at [1016, 277] on div "This is a challengic topic, but my own personal belief is that determinism is r…" at bounding box center [807, 416] width 440 height 549
click at [1006, 283] on textarea "This is a challengic topic, but my own personal belief is that determinism is r…" at bounding box center [807, 417] width 417 height 522
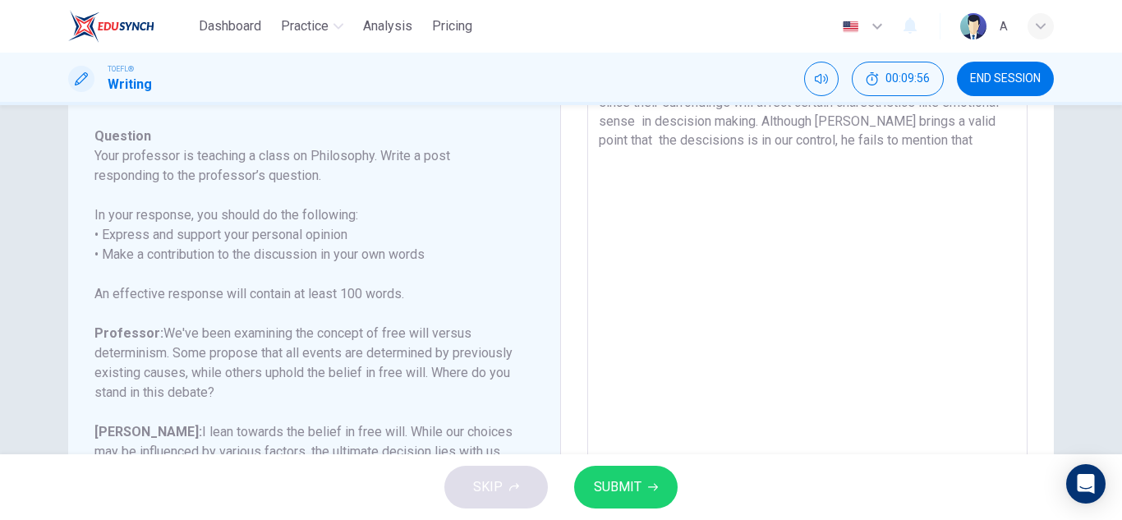
scroll to position [218, 0]
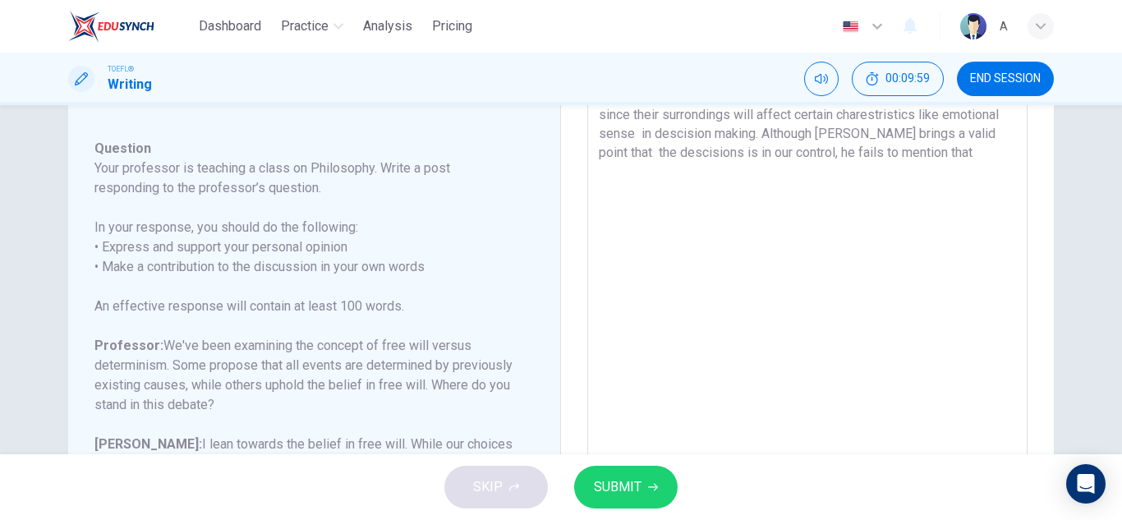
click at [664, 155] on textarea "This is a challengic topic, but my own personal belief is that determinism is r…" at bounding box center [807, 253] width 417 height 522
click at [661, 153] on textarea "This is a challengic topic, but my own personal belief is that determinism is r…" at bounding box center [807, 253] width 417 height 522
click at [910, 153] on textarea "This is a challengic topic, but my own personal belief is that determinism is r…" at bounding box center [807, 253] width 417 height 522
click at [998, 129] on textarea "This is a challengic topic, but my own personal belief is that determinism is r…" at bounding box center [807, 253] width 417 height 522
click at [970, 146] on textarea "This is a challengic topic, but my own personal belief is that determinism is r…" at bounding box center [807, 253] width 417 height 522
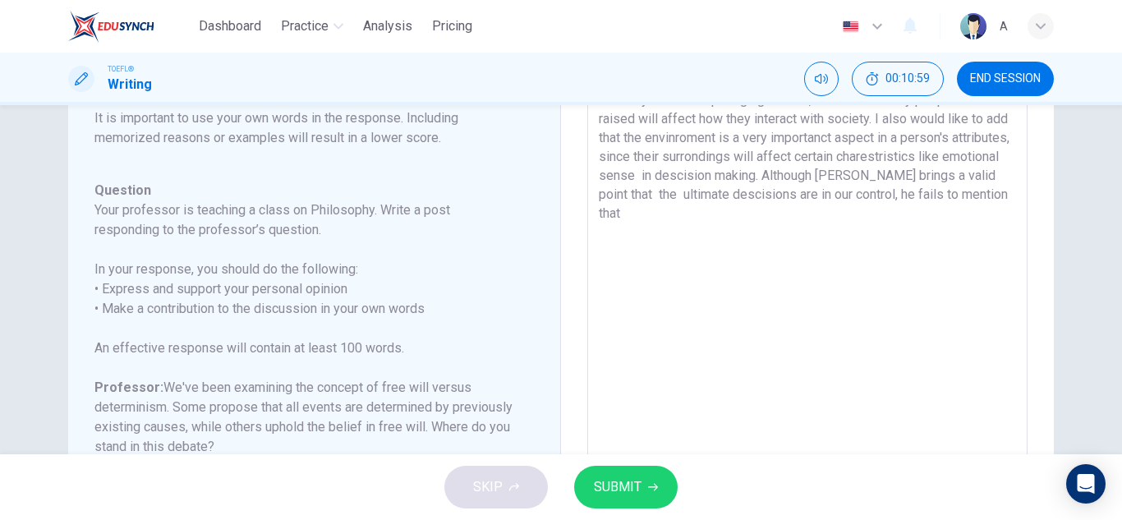
scroll to position [136, 0]
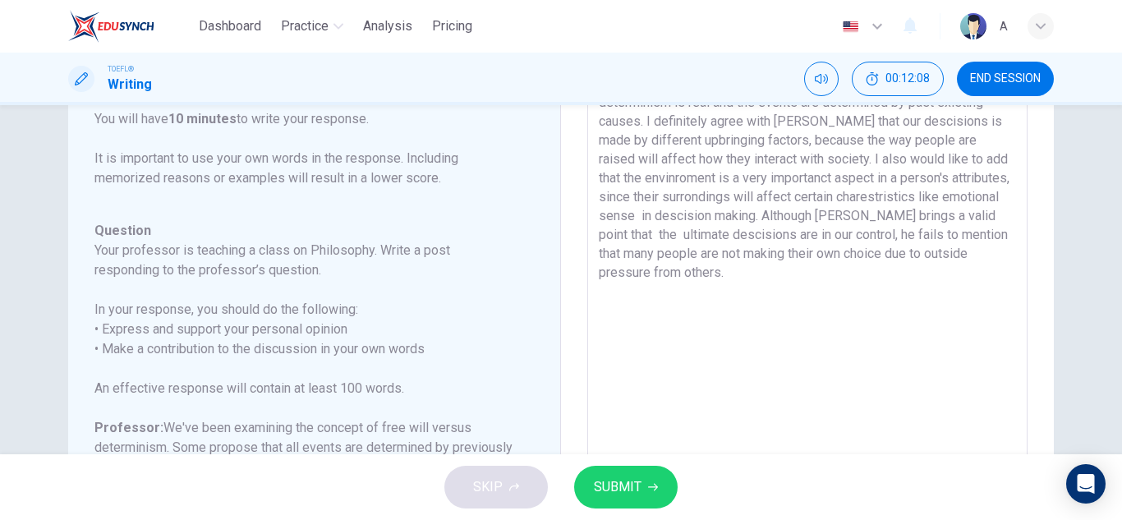
click at [752, 282] on textarea "This is a challengic topic, but my own personal belief is that determinism is r…" at bounding box center [807, 335] width 417 height 522
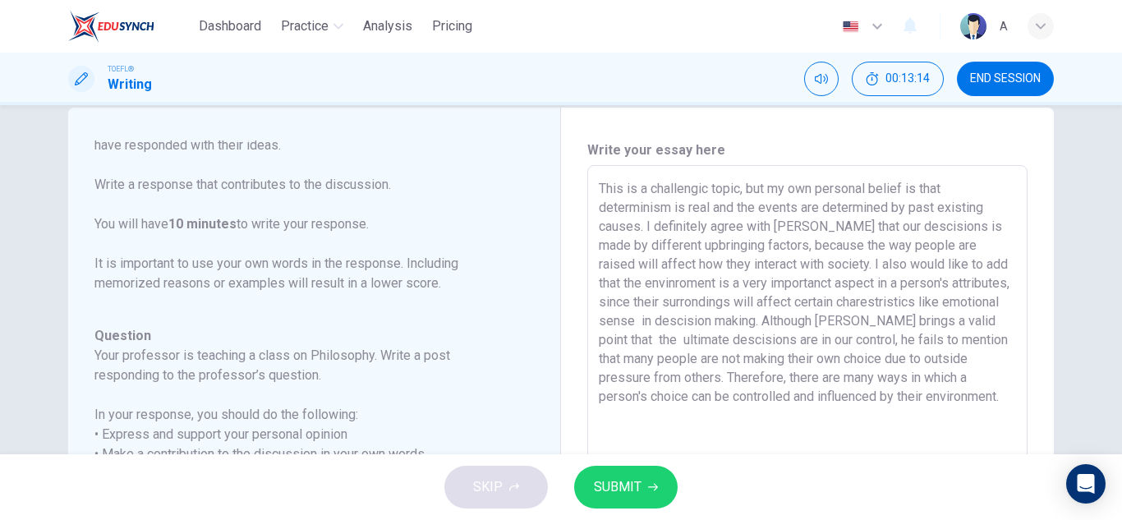
scroll to position [0, 0]
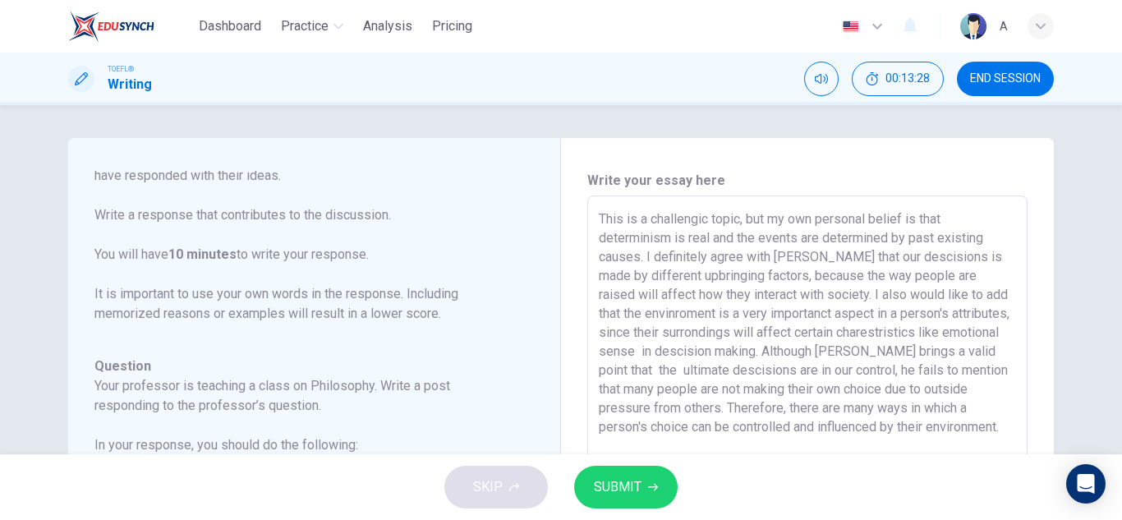
drag, startPoint x: 929, startPoint y: 258, endPoint x: 920, endPoint y: 260, distance: 9.4
click at [920, 260] on textarea "This is a challengic topic, but my own personal belief is that determinism is r…" at bounding box center [807, 471] width 417 height 522
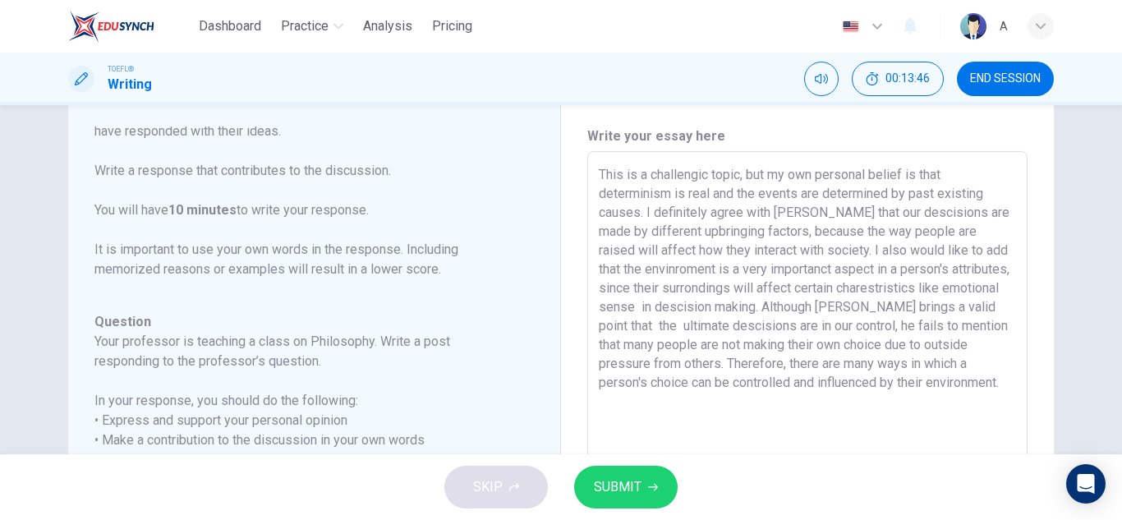
scroll to position [82, 0]
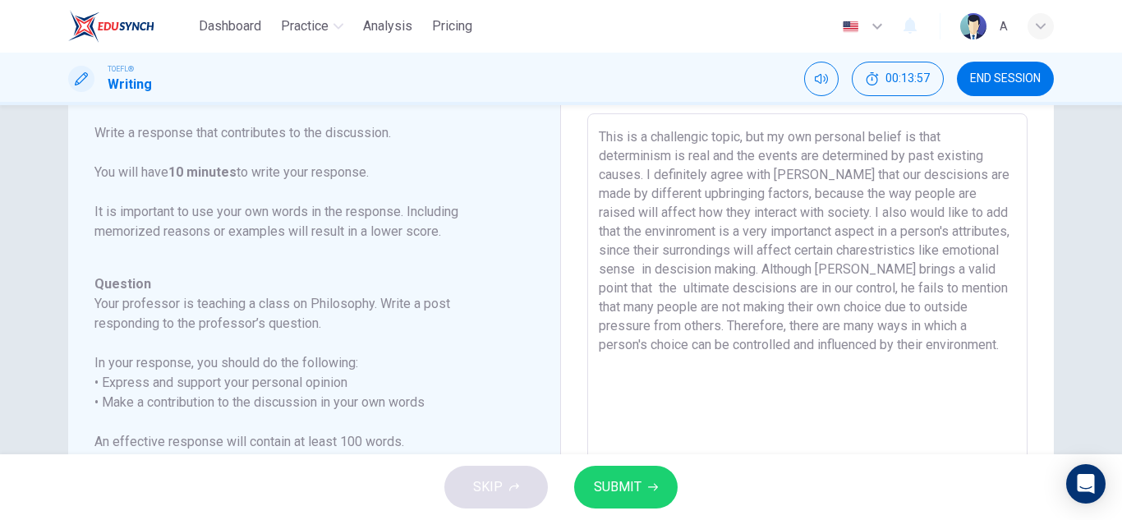
click at [893, 347] on textarea "This is a challengic topic, but my own personal belief is that determinism is r…" at bounding box center [807, 388] width 417 height 522
click at [644, 44] on div "Dashboard Practice Analysis Pricing English en ​ A" at bounding box center [561, 26] width 986 height 53
